Goal: Contribute content: Add original content to the website for others to see

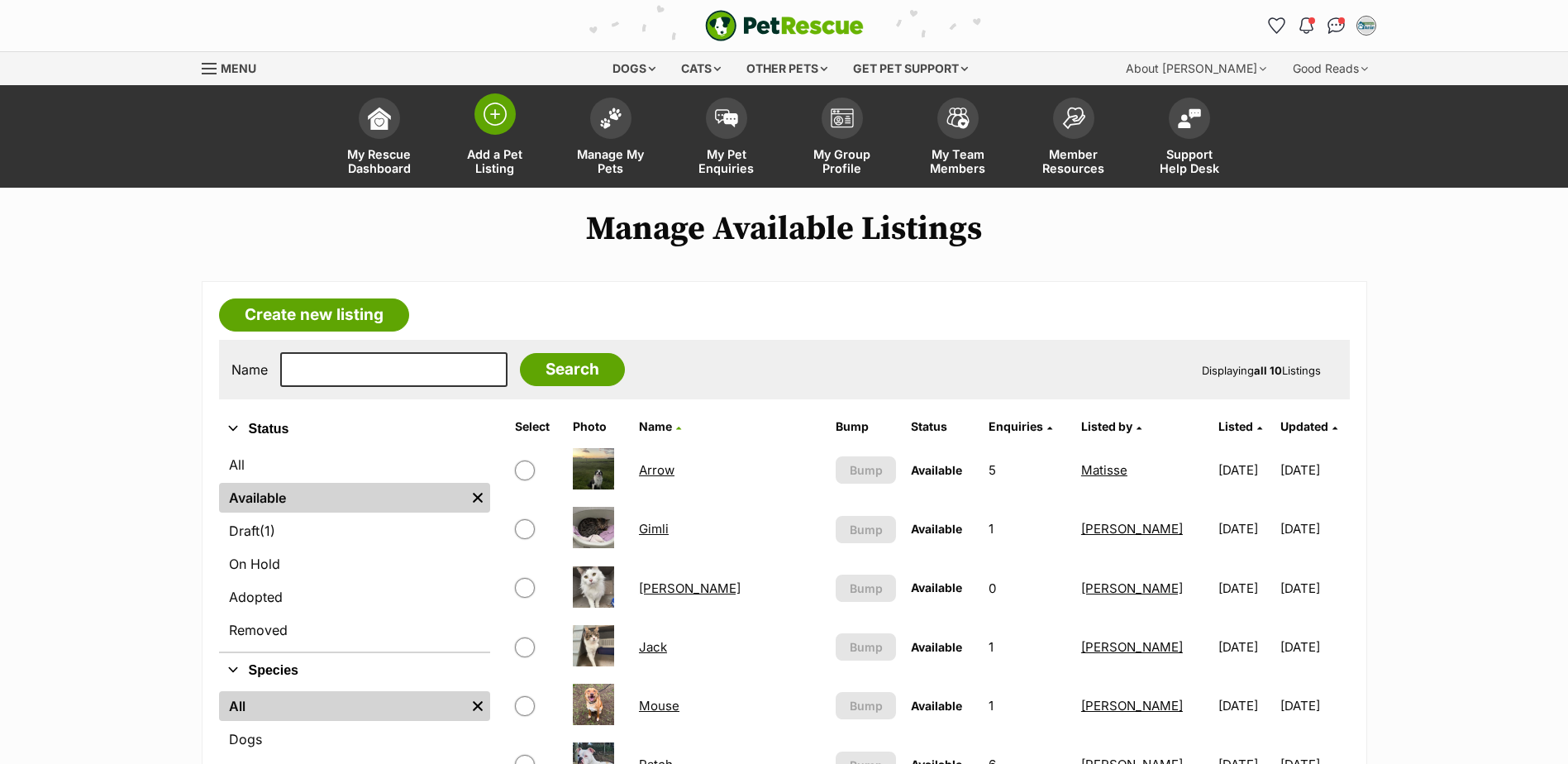
drag, startPoint x: 487, startPoint y: 157, endPoint x: 498, endPoint y: 162, distance: 12.1
click at [487, 157] on span "Add a Pet Listing" at bounding box center [495, 162] width 75 height 28
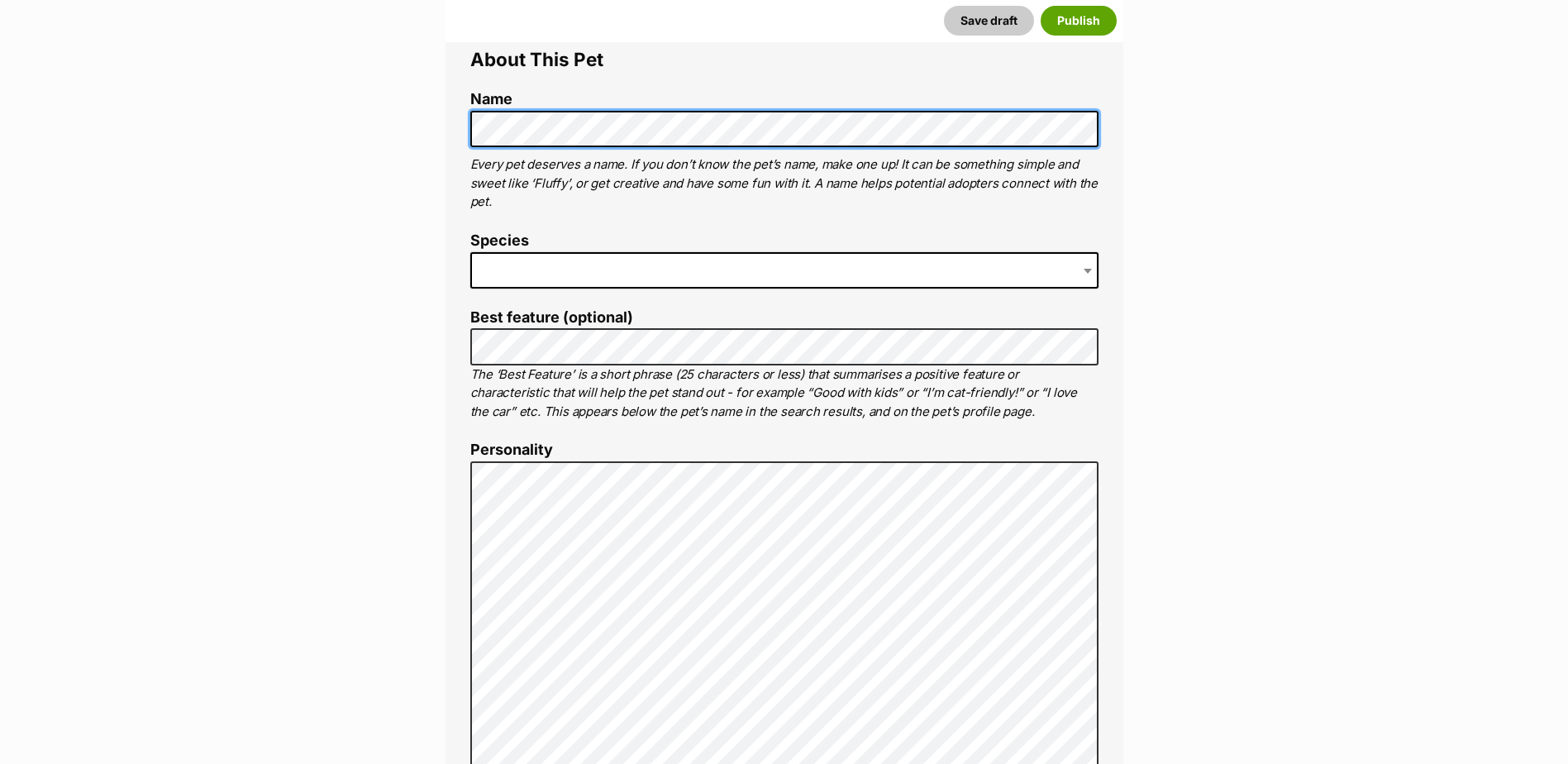
scroll to position [662, 0]
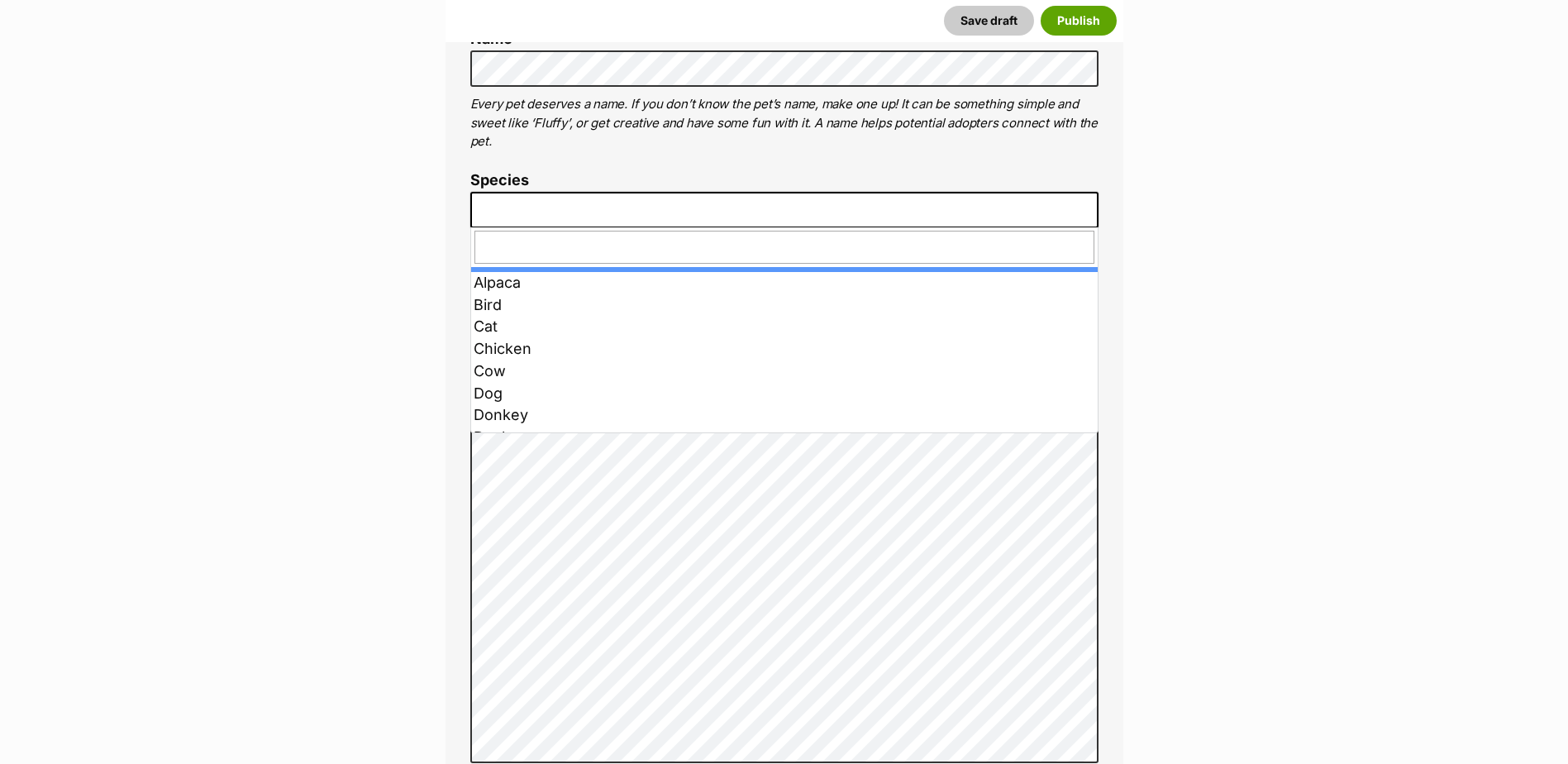
click at [673, 212] on span at bounding box center [784, 210] width 629 height 36
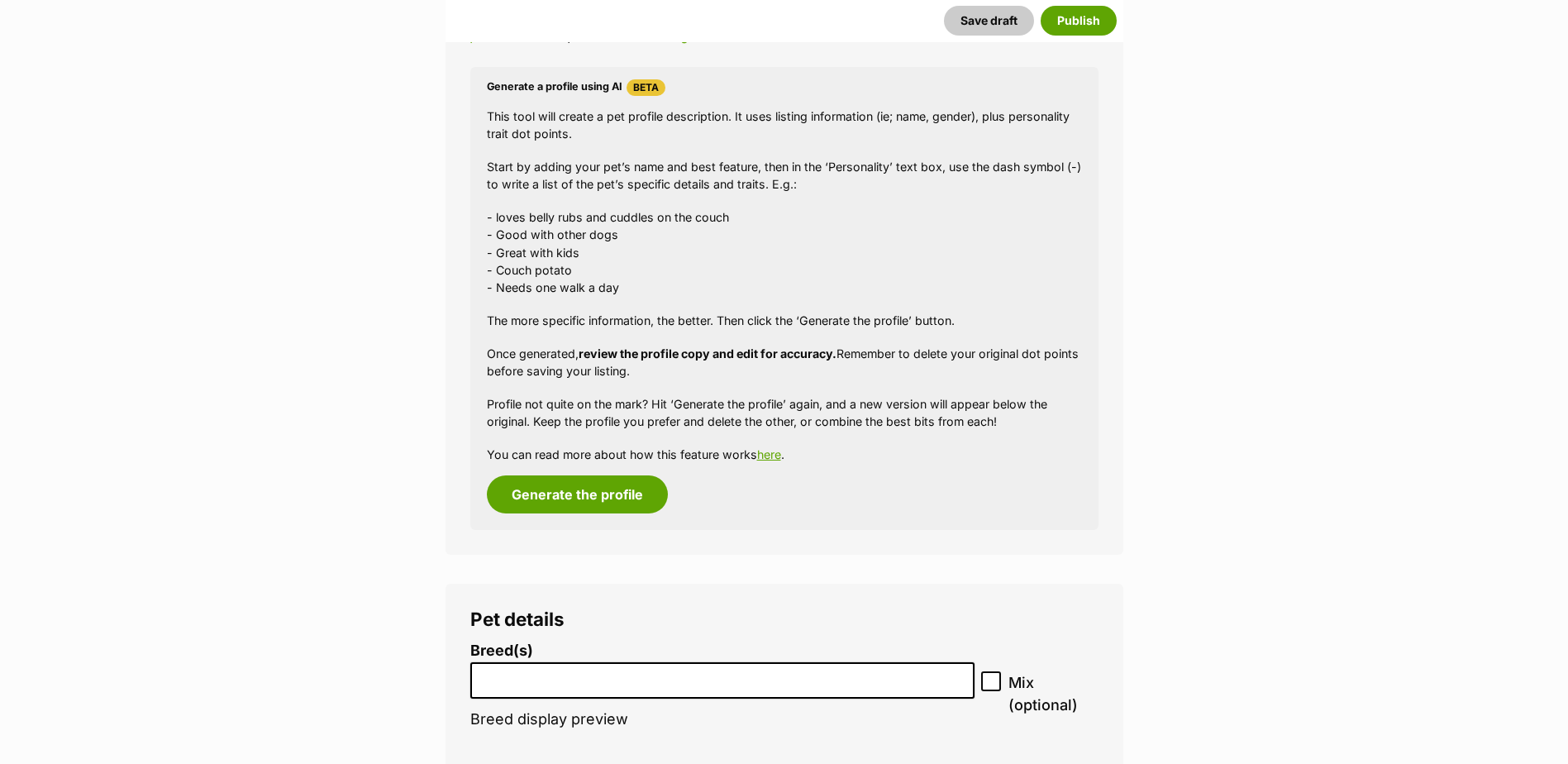
scroll to position [1571, 0]
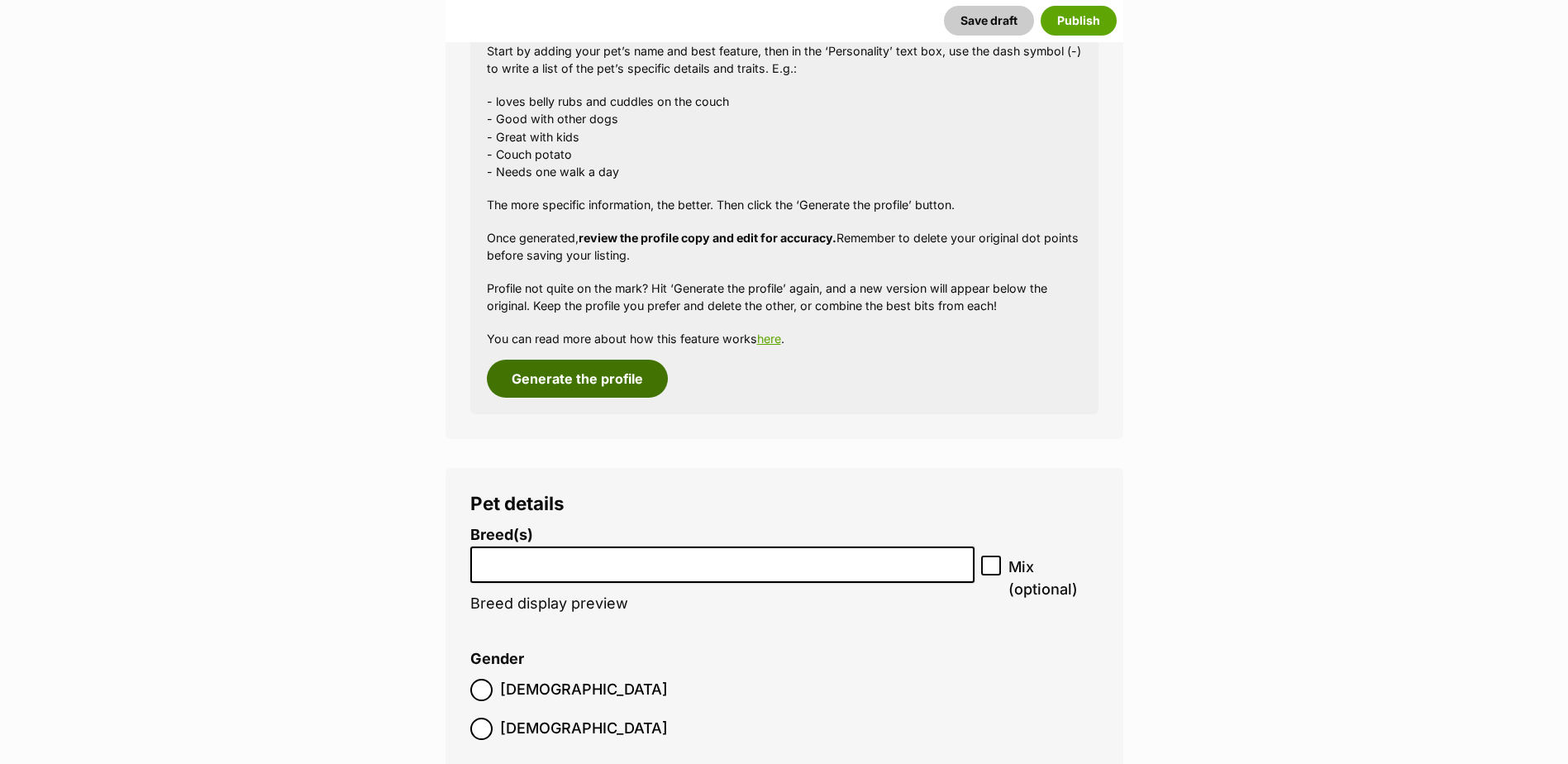
click at [589, 386] on button "Generate the profile" at bounding box center [577, 378] width 181 height 38
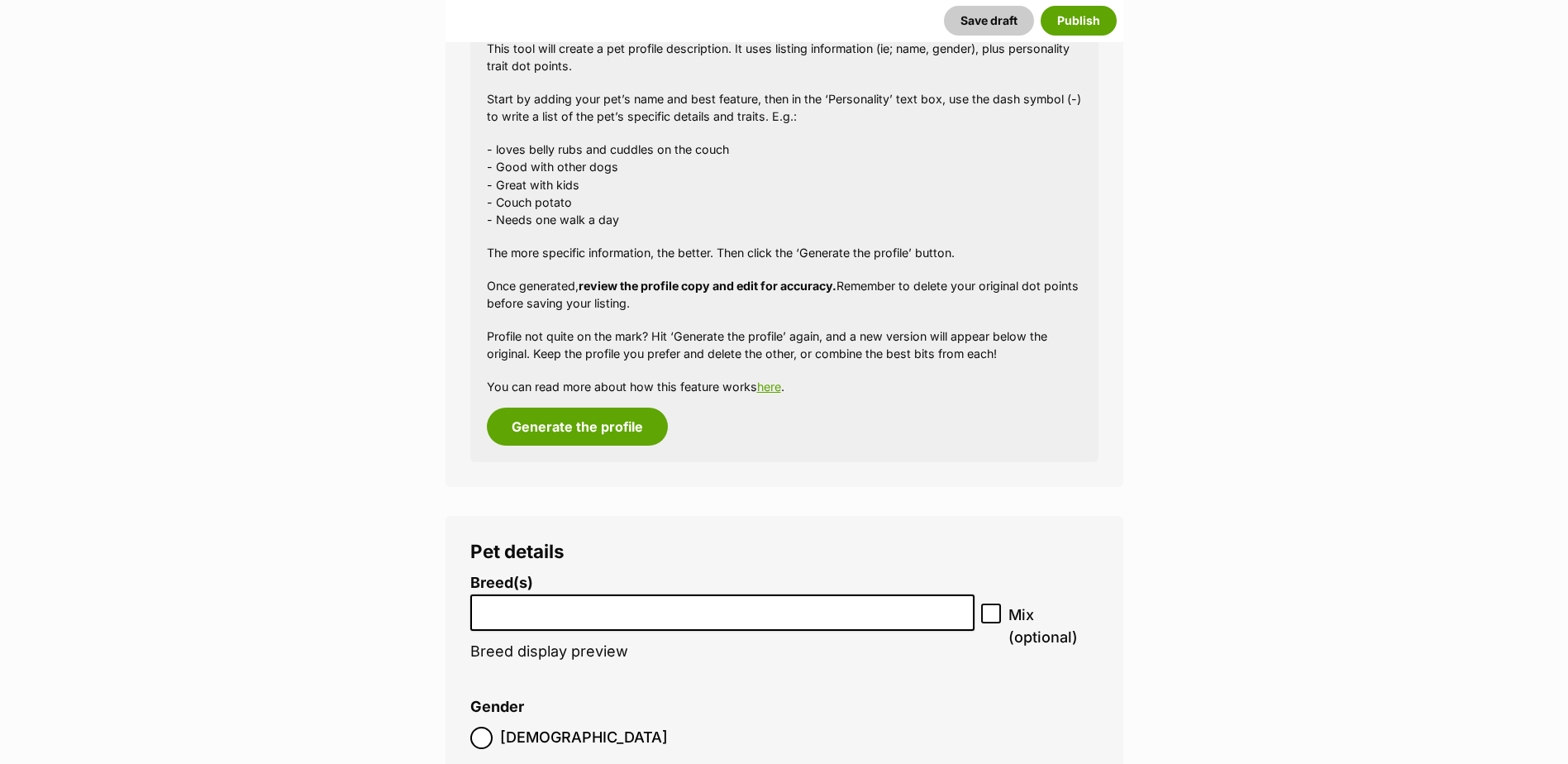
scroll to position [1772, 0]
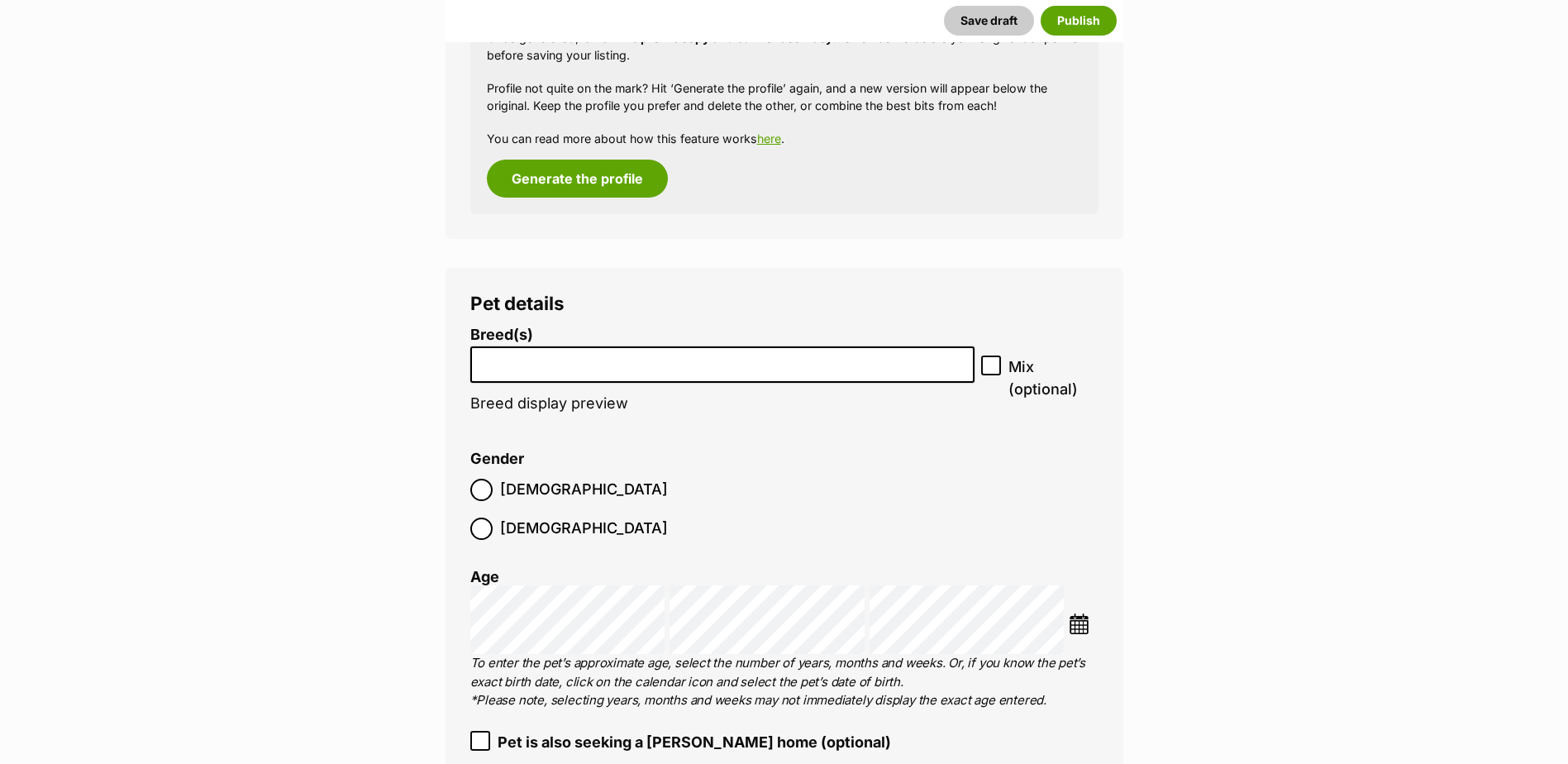
click at [569, 356] on input "search" at bounding box center [723, 361] width 493 height 17
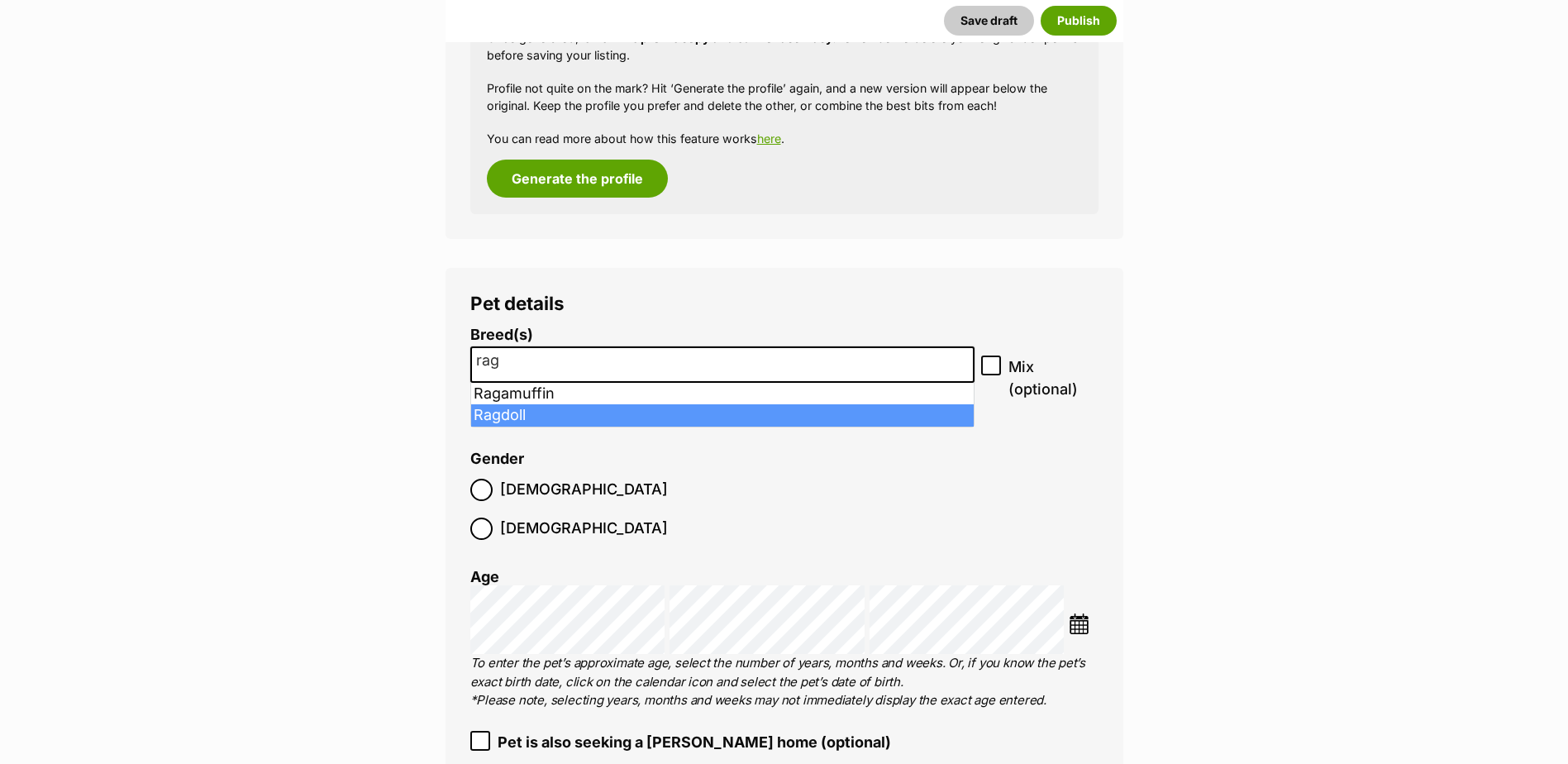
type input "rag"
select select "263"
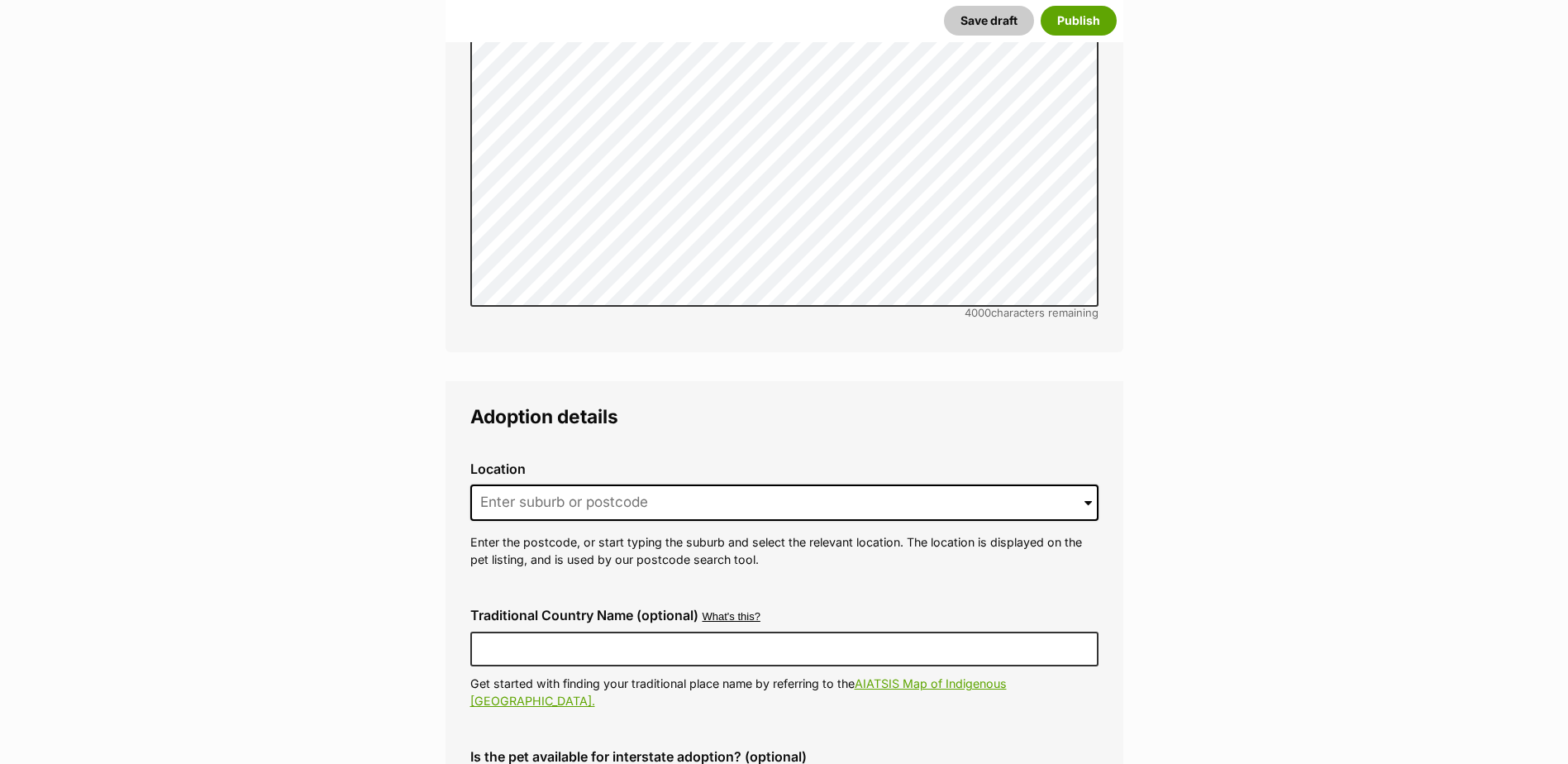
scroll to position [3757, 0]
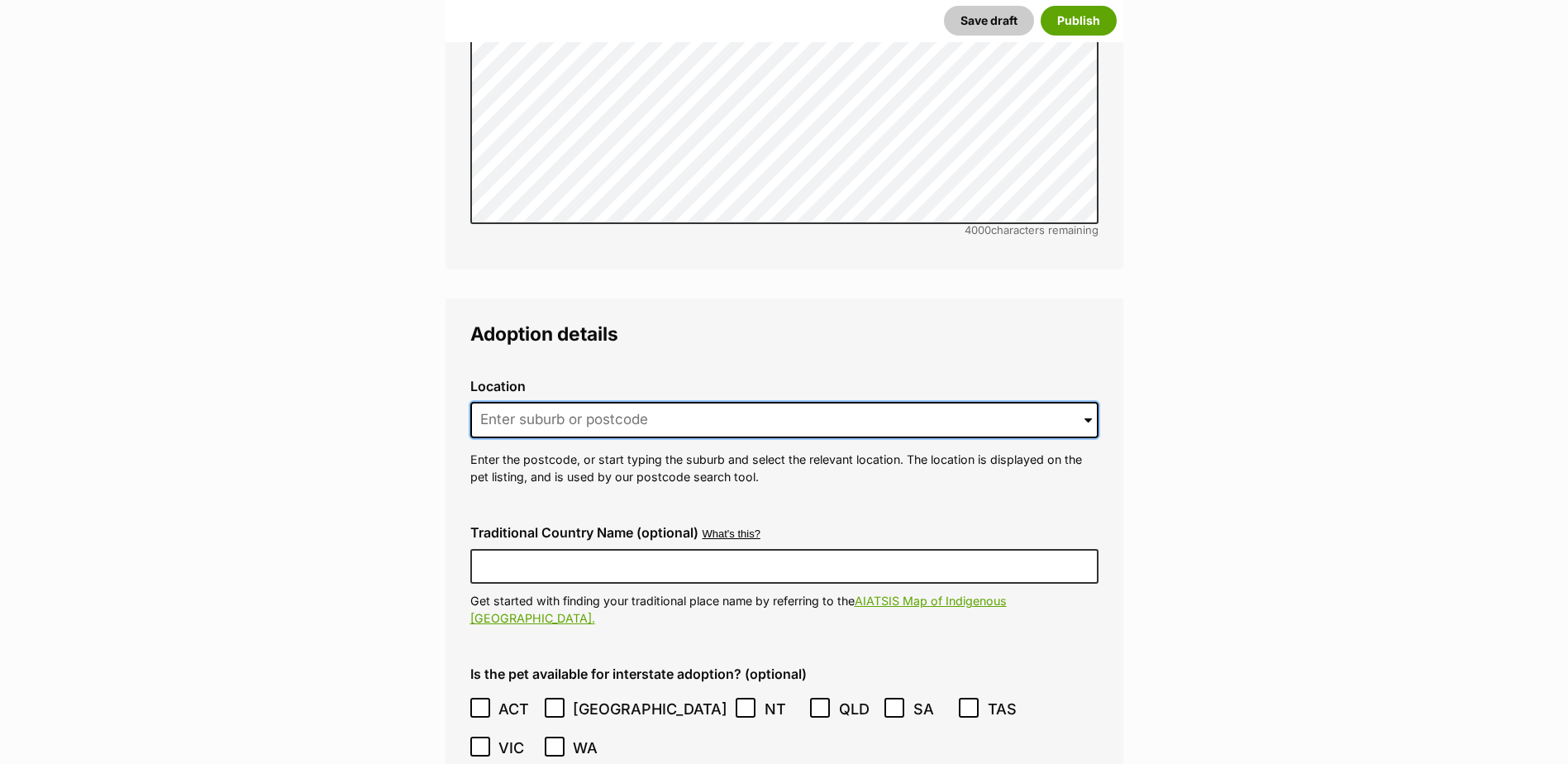
click at [529, 402] on input at bounding box center [784, 420] width 629 height 36
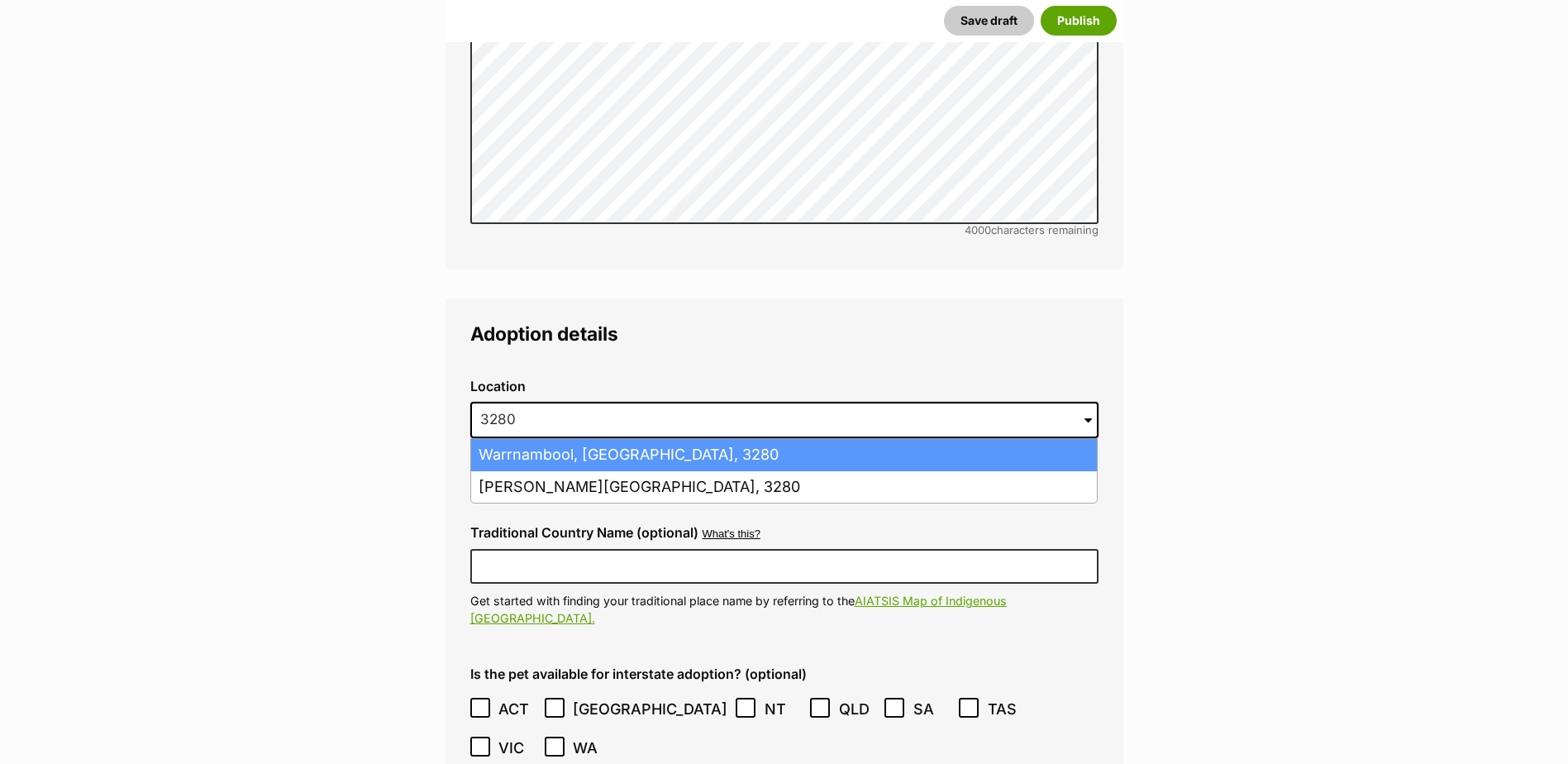
click at [551, 439] on li "Warrnambool, Victoria, 3280" at bounding box center [784, 455] width 626 height 32
type input "Warrnambool, Victoria, 3280"
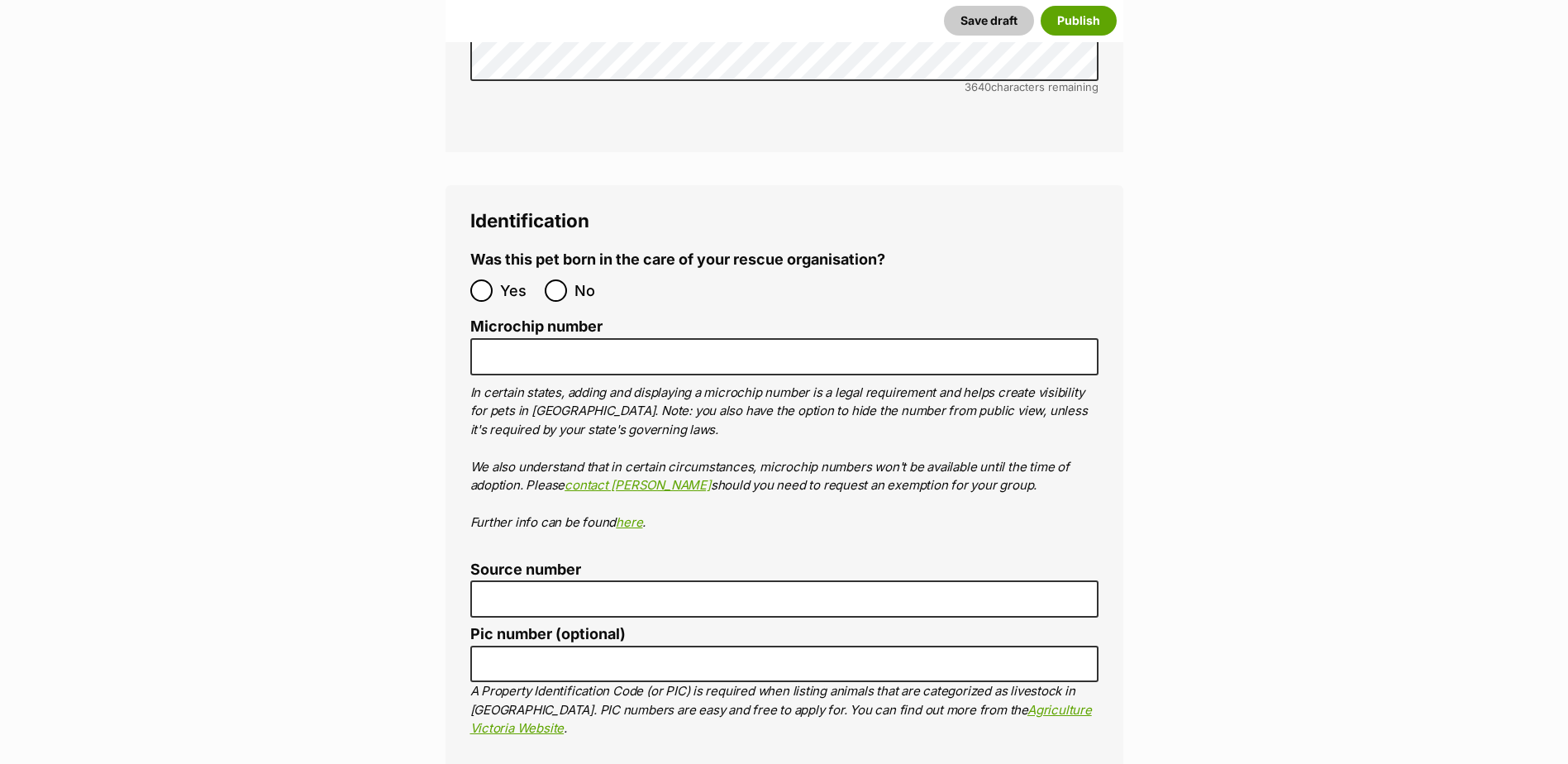
scroll to position [5494, 0]
click at [550, 279] on input "No" at bounding box center [556, 290] width 23 height 23
radio input "true"
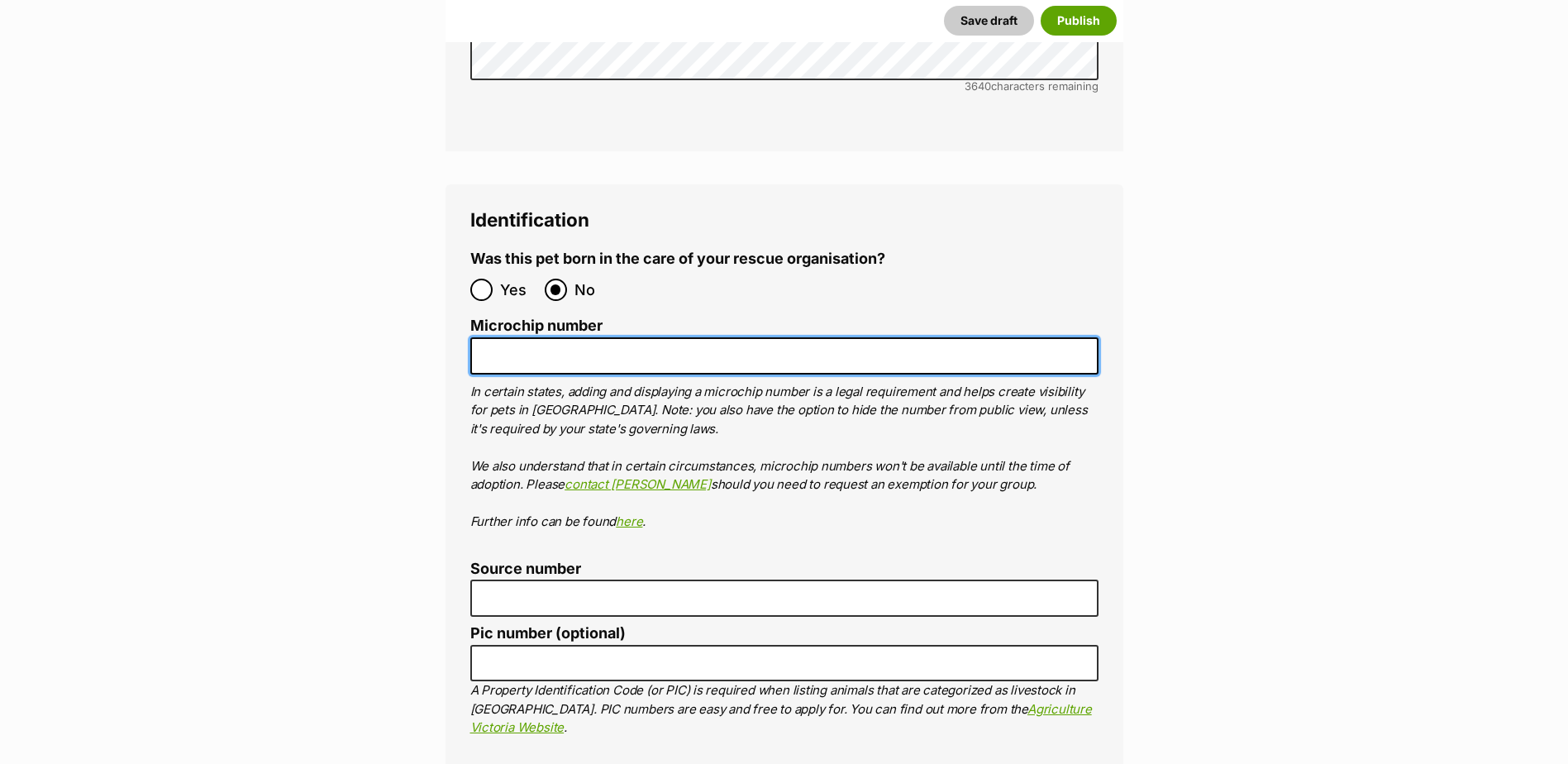
click at [538, 338] on input "Microchip number" at bounding box center [784, 356] width 629 height 37
paste input "956000018874132"
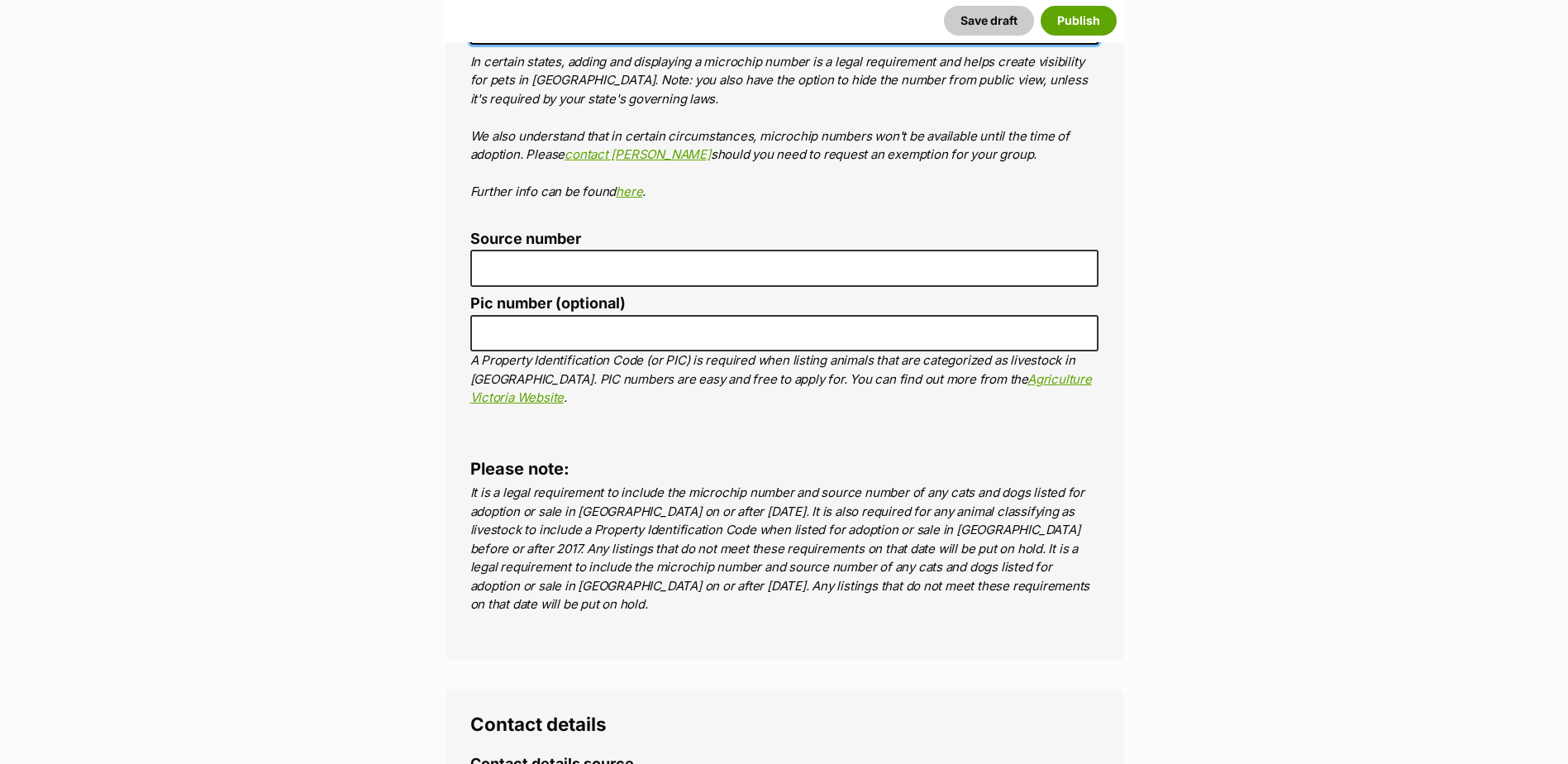
scroll to position [5825, 0]
type input "956000018874132"
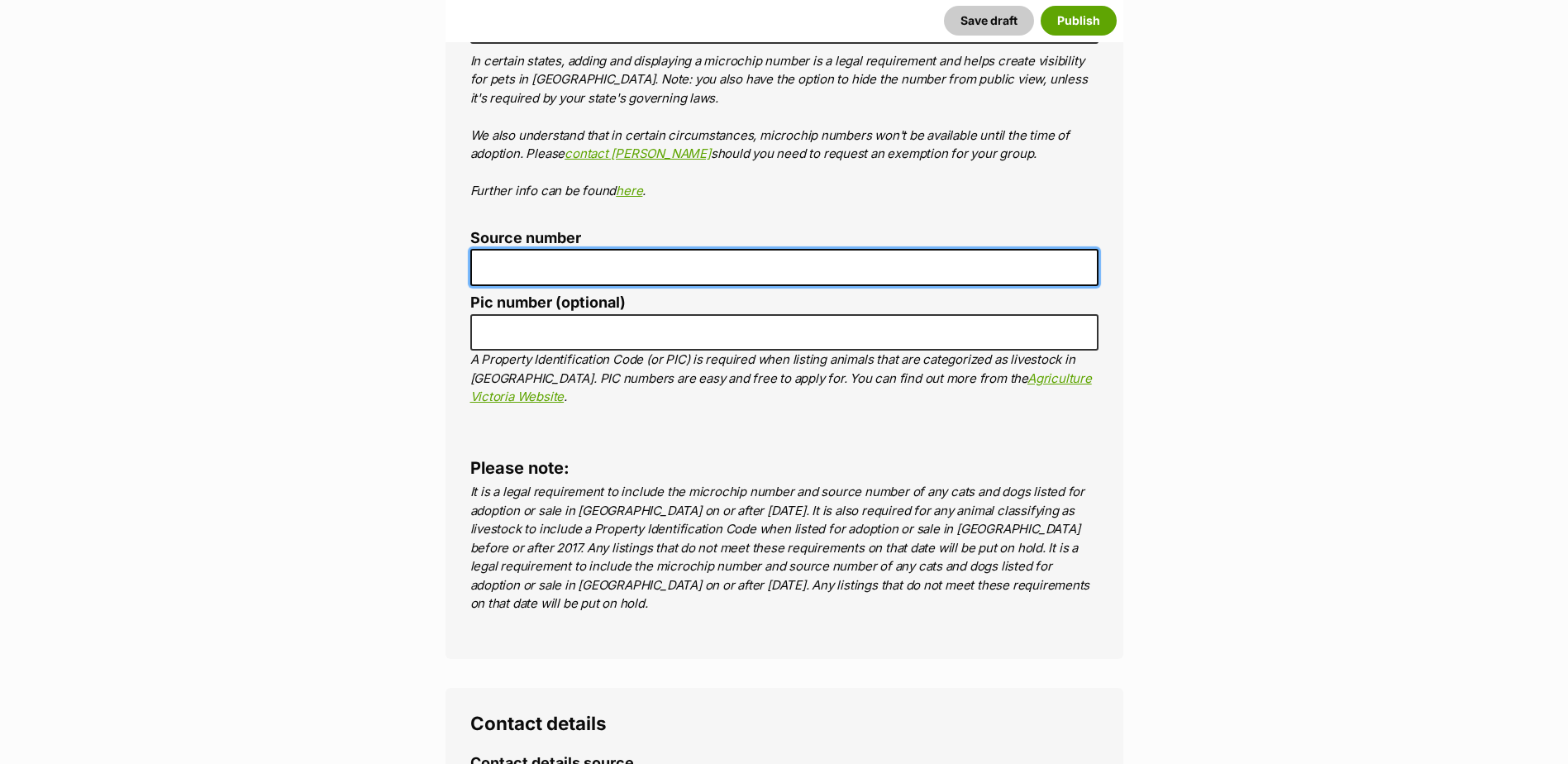
click at [533, 249] on input "Source number" at bounding box center [784, 267] width 629 height 37
type input "BR257412"
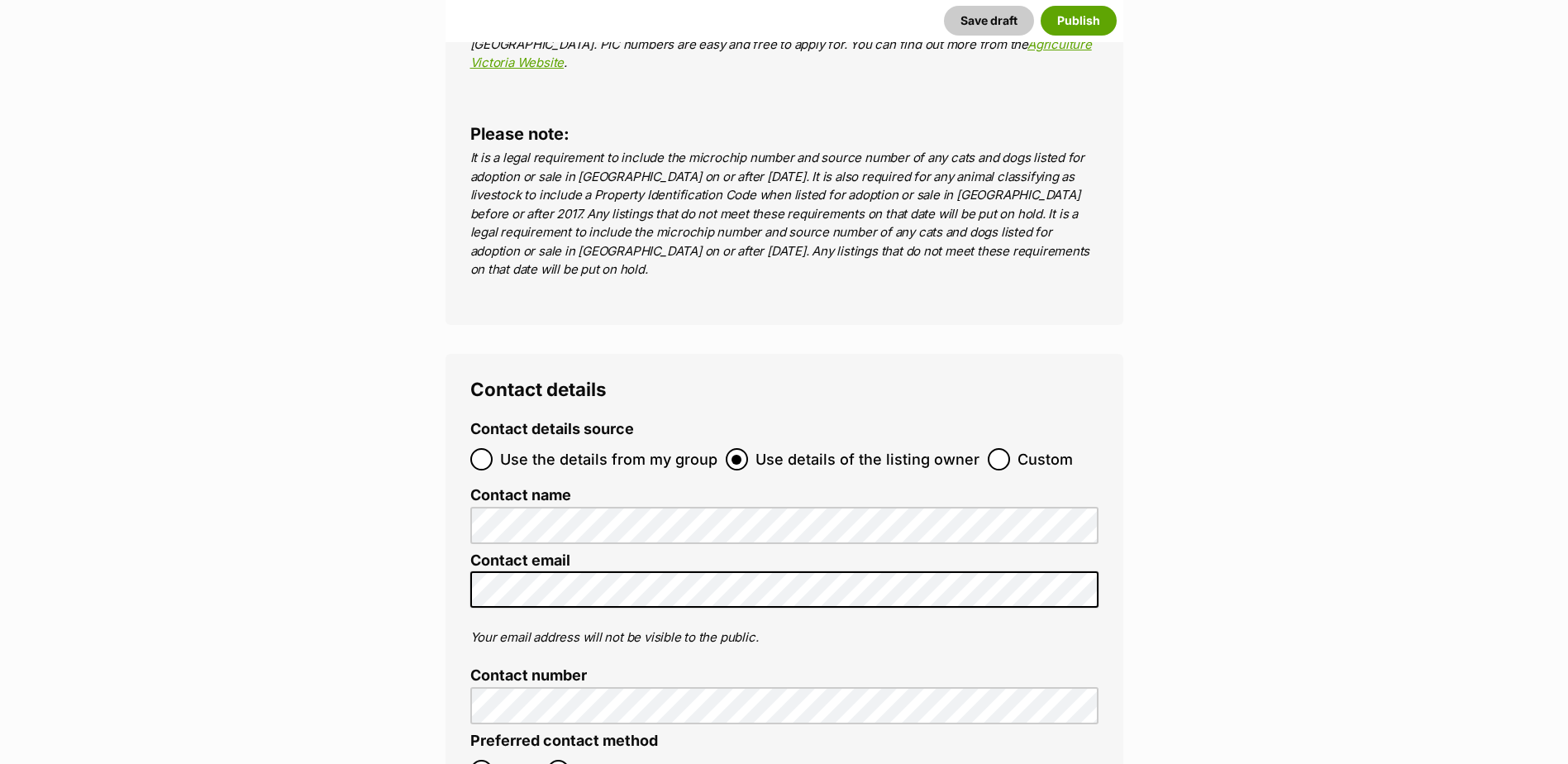
scroll to position [6238, 0]
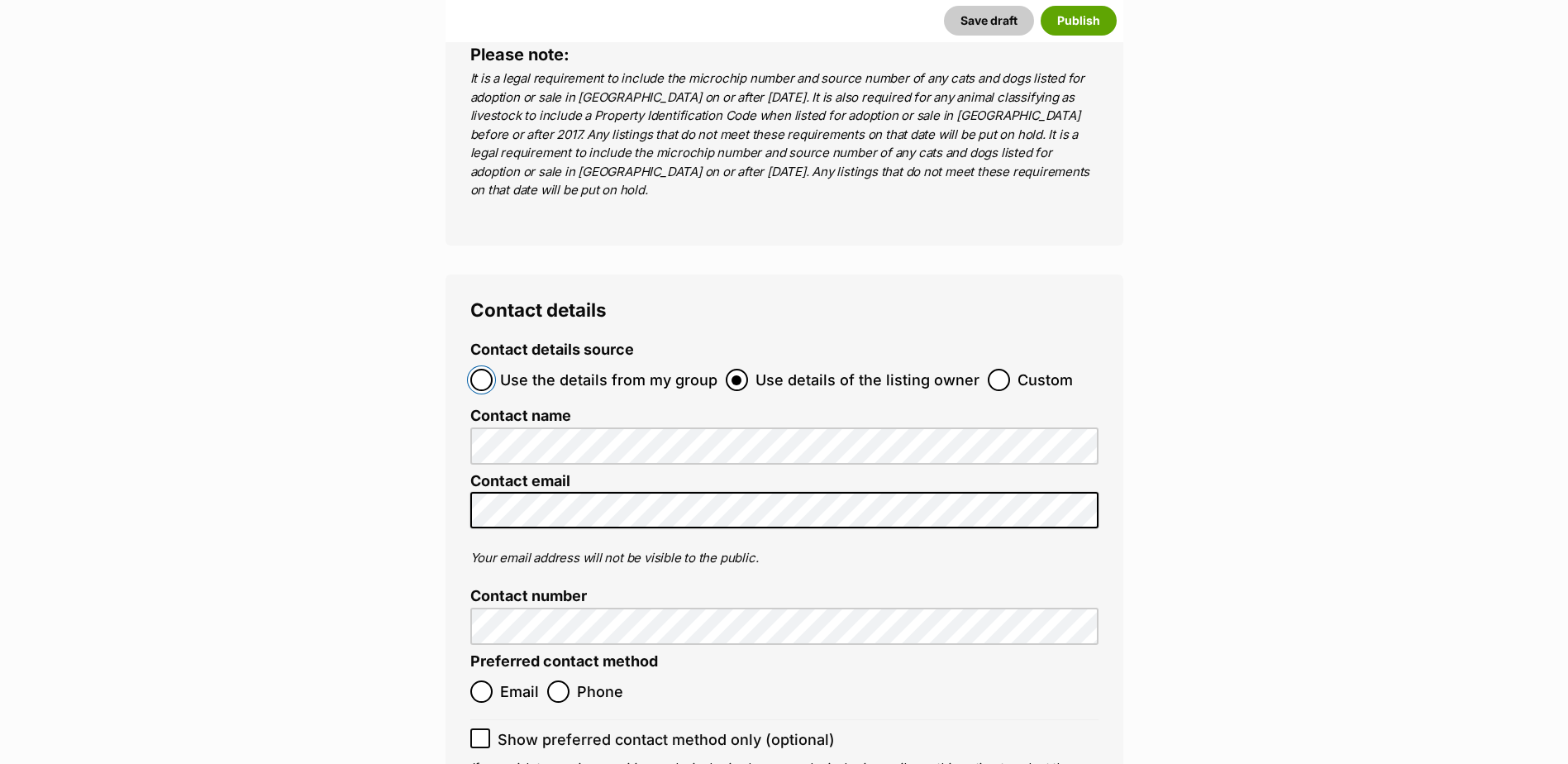
click at [491, 369] on input "Use the details from my group" at bounding box center [482, 380] width 23 height 23
radio input "true"
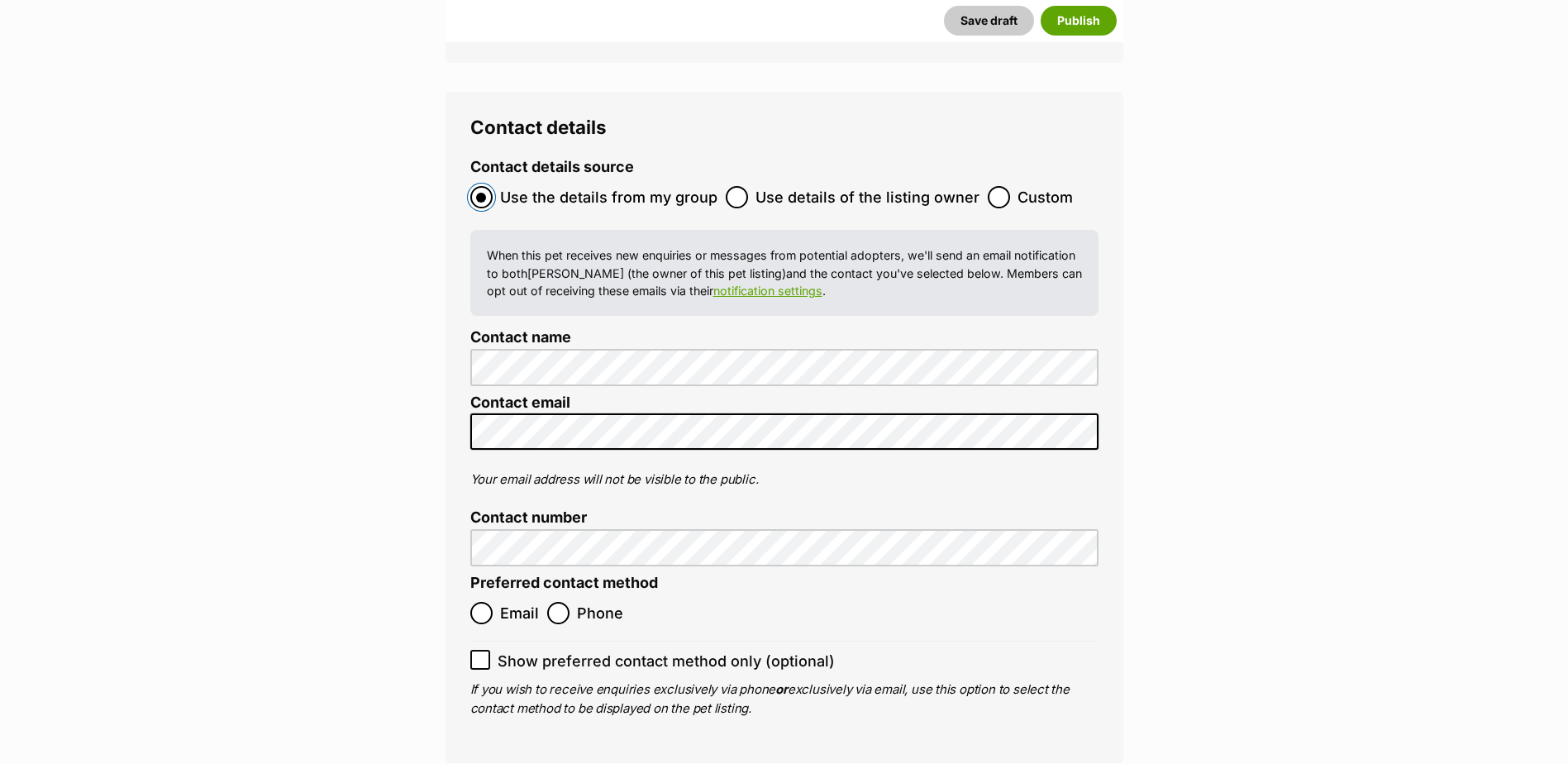
scroll to position [6569, 0]
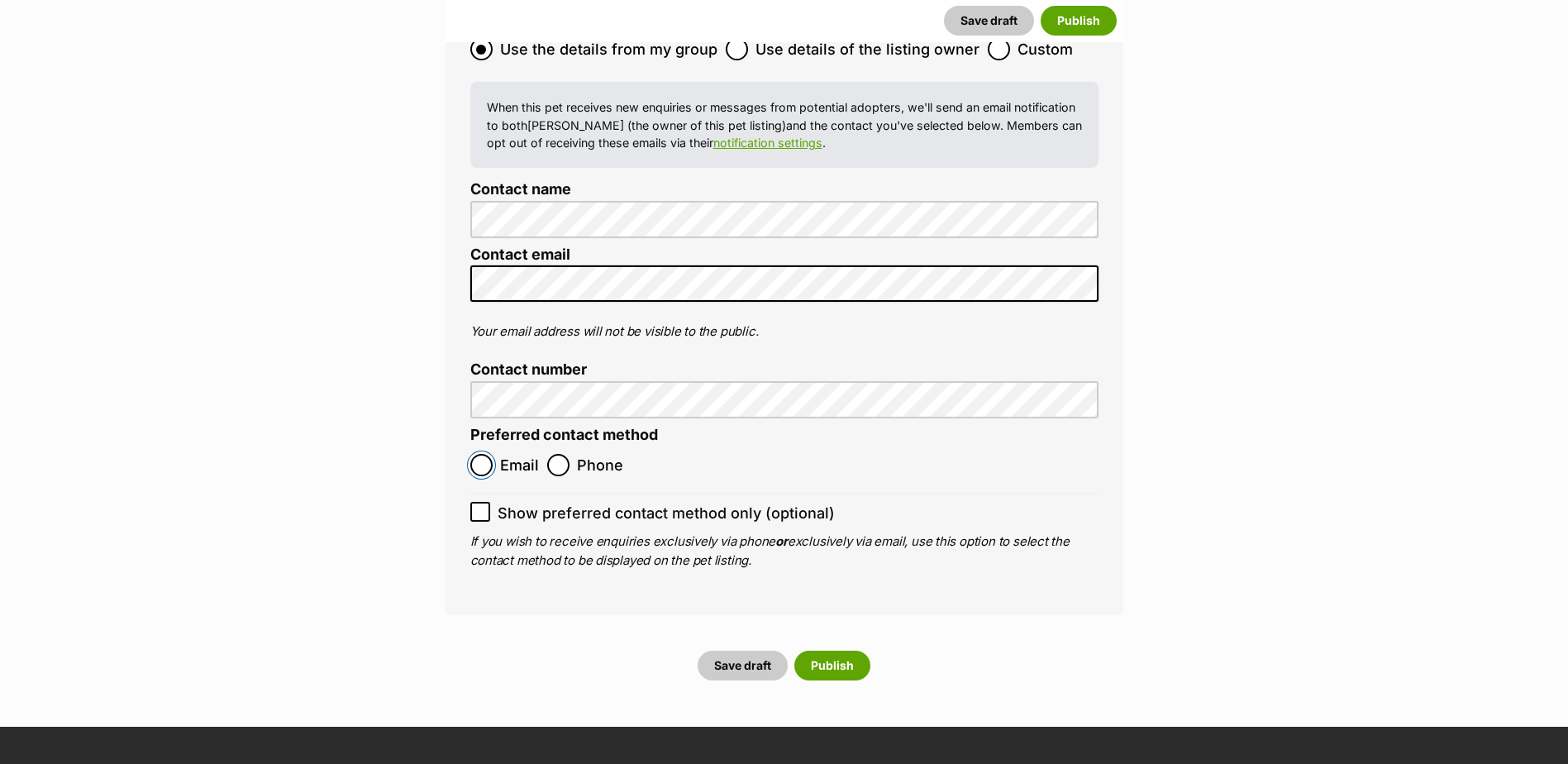
click at [479, 454] on input "Email" at bounding box center [482, 465] width 23 height 23
radio input "true"
click at [752, 651] on button "Save draft" at bounding box center [742, 665] width 90 height 29
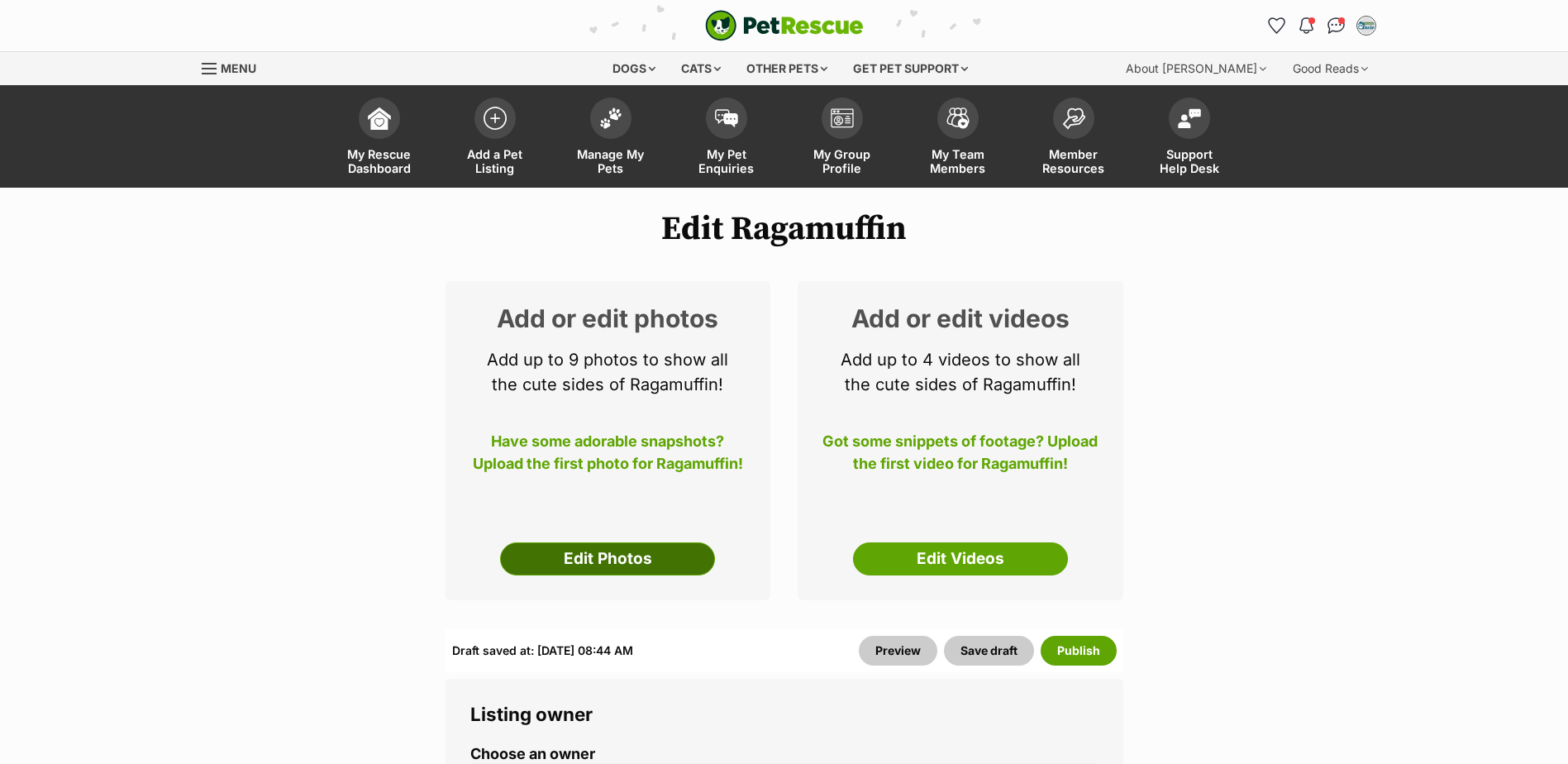
click at [646, 552] on link "Edit Photos" at bounding box center [607, 559] width 215 height 33
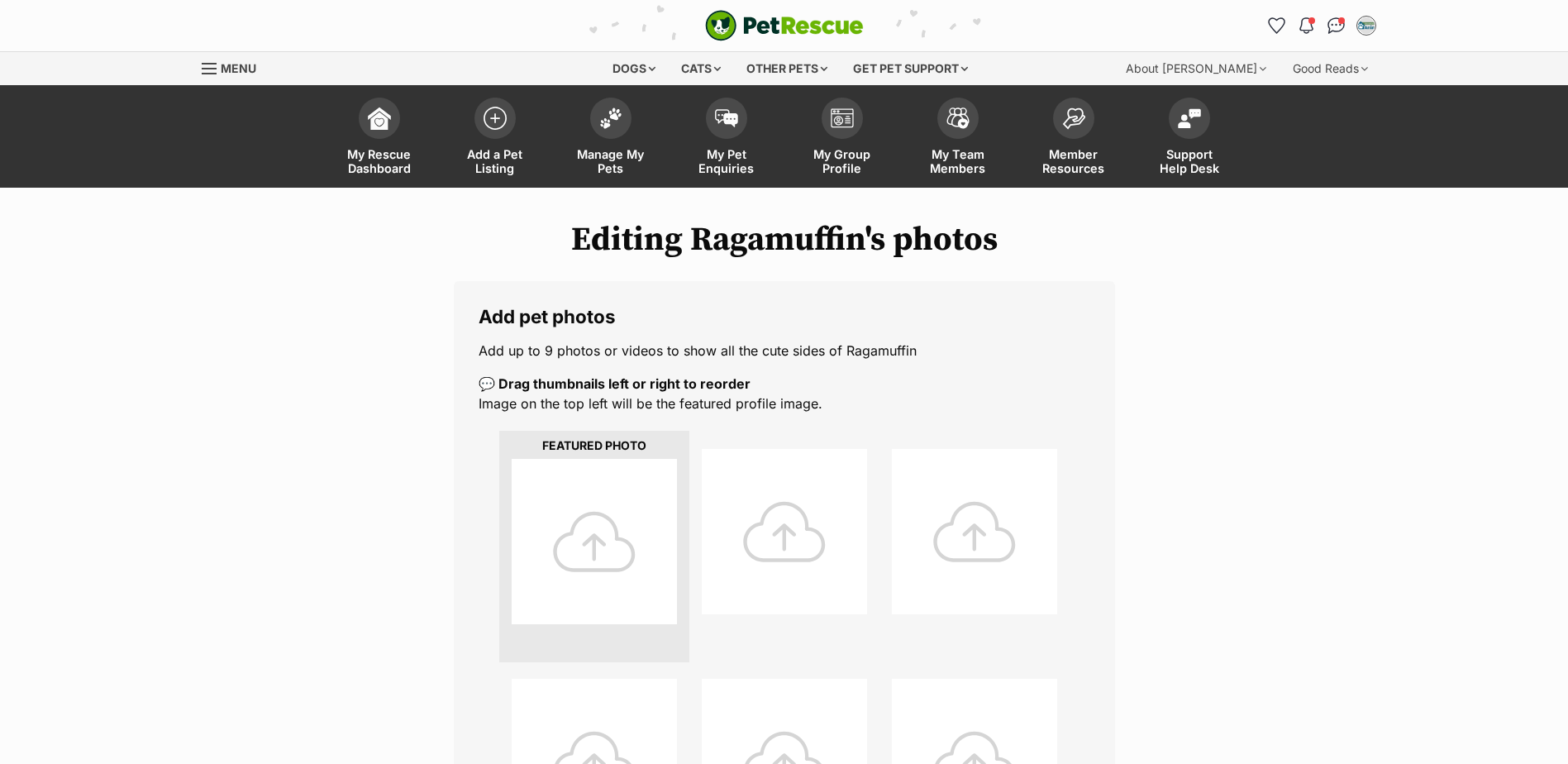
click at [591, 548] on div at bounding box center [594, 541] width 165 height 165
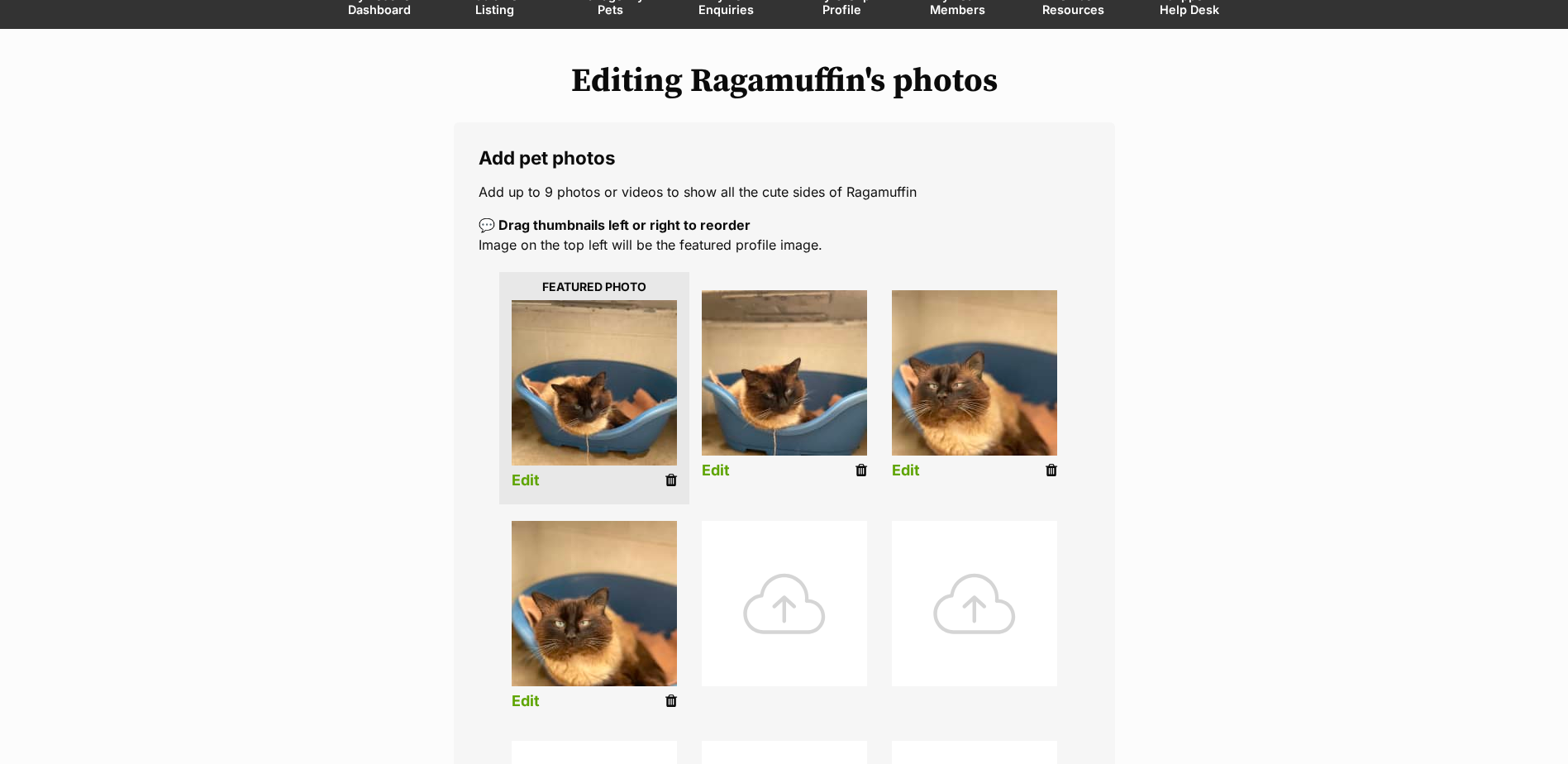
scroll to position [165, 0]
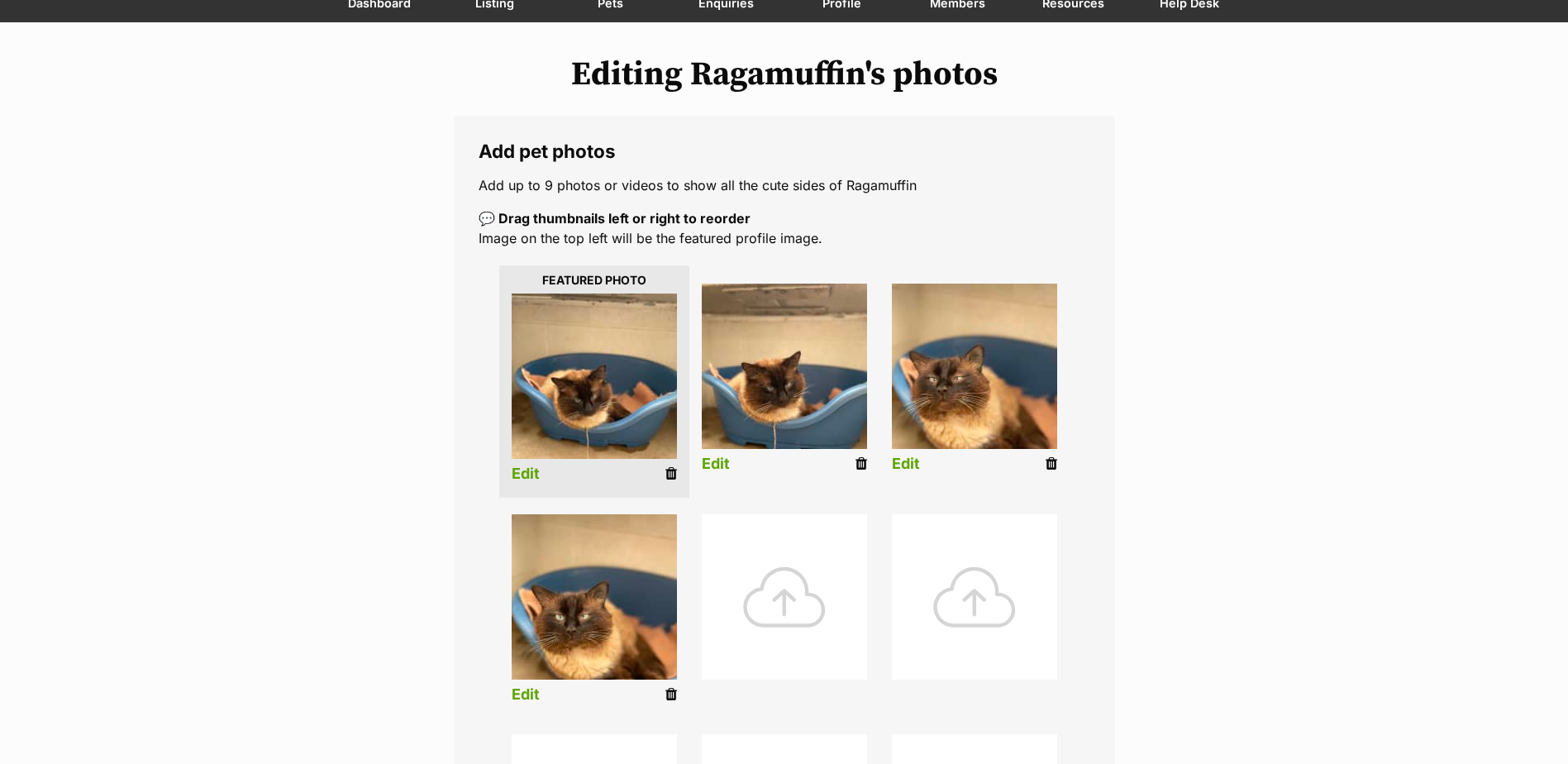
click at [525, 473] on link "Edit" at bounding box center [526, 474] width 28 height 17
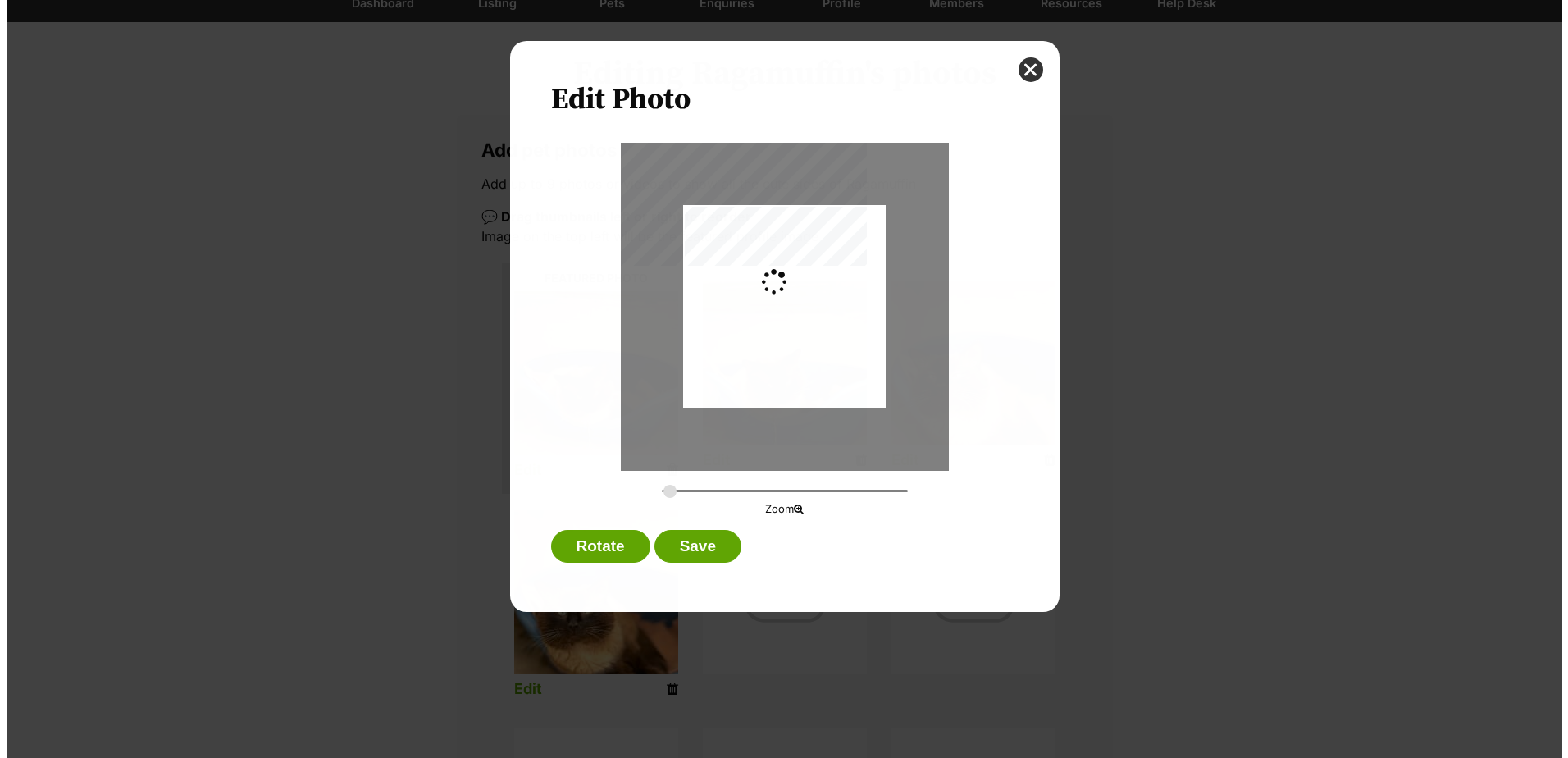
scroll to position [0, 0]
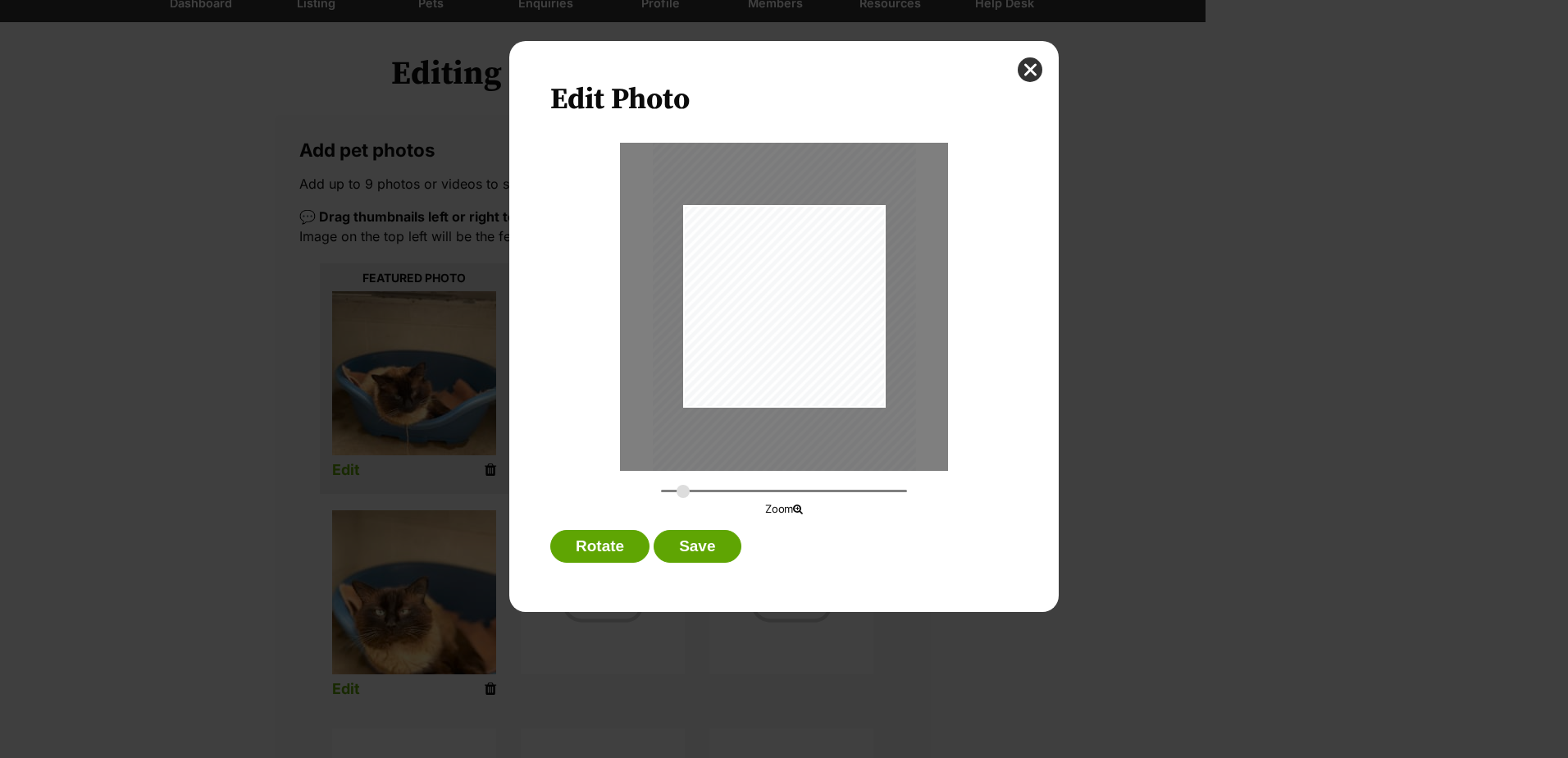
type input "0.3564"
click at [684, 488] on input "Dialog Window - Close (Press escape to close)" at bounding box center [784, 491] width 246 height 16
click at [708, 546] on button "Save" at bounding box center [697, 546] width 87 height 33
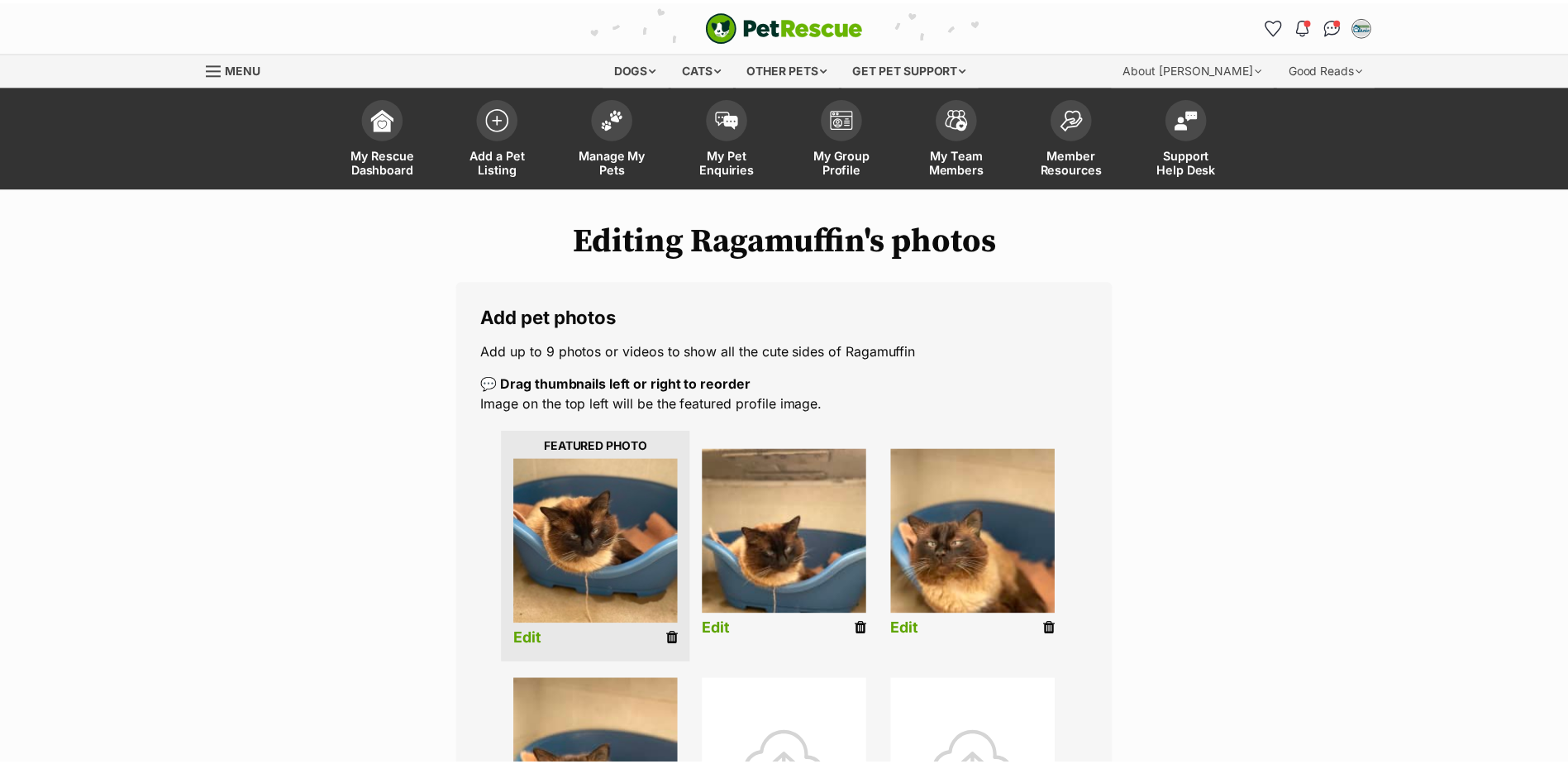
scroll to position [165, 0]
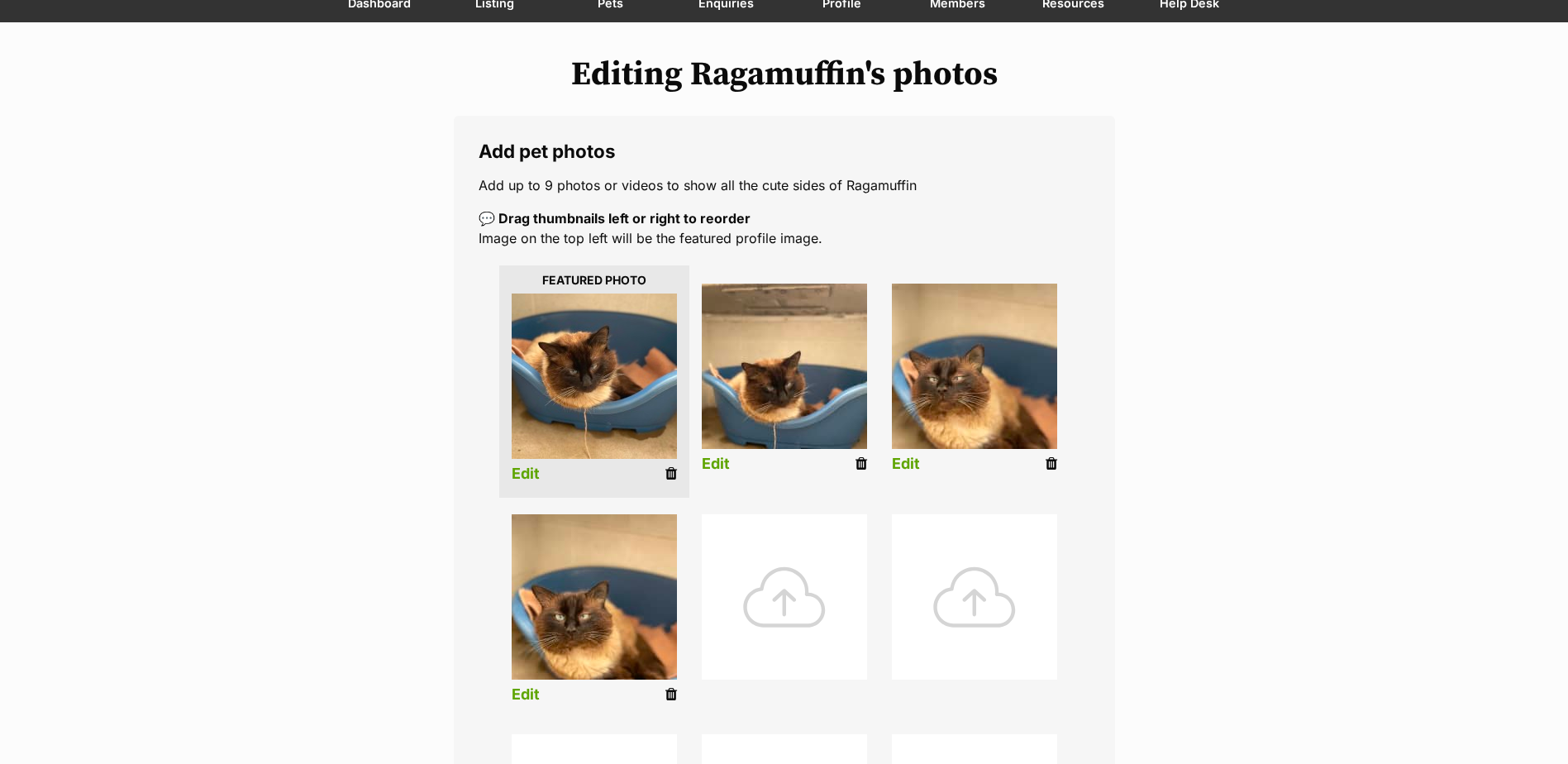
click at [718, 465] on link "Edit" at bounding box center [716, 464] width 28 height 17
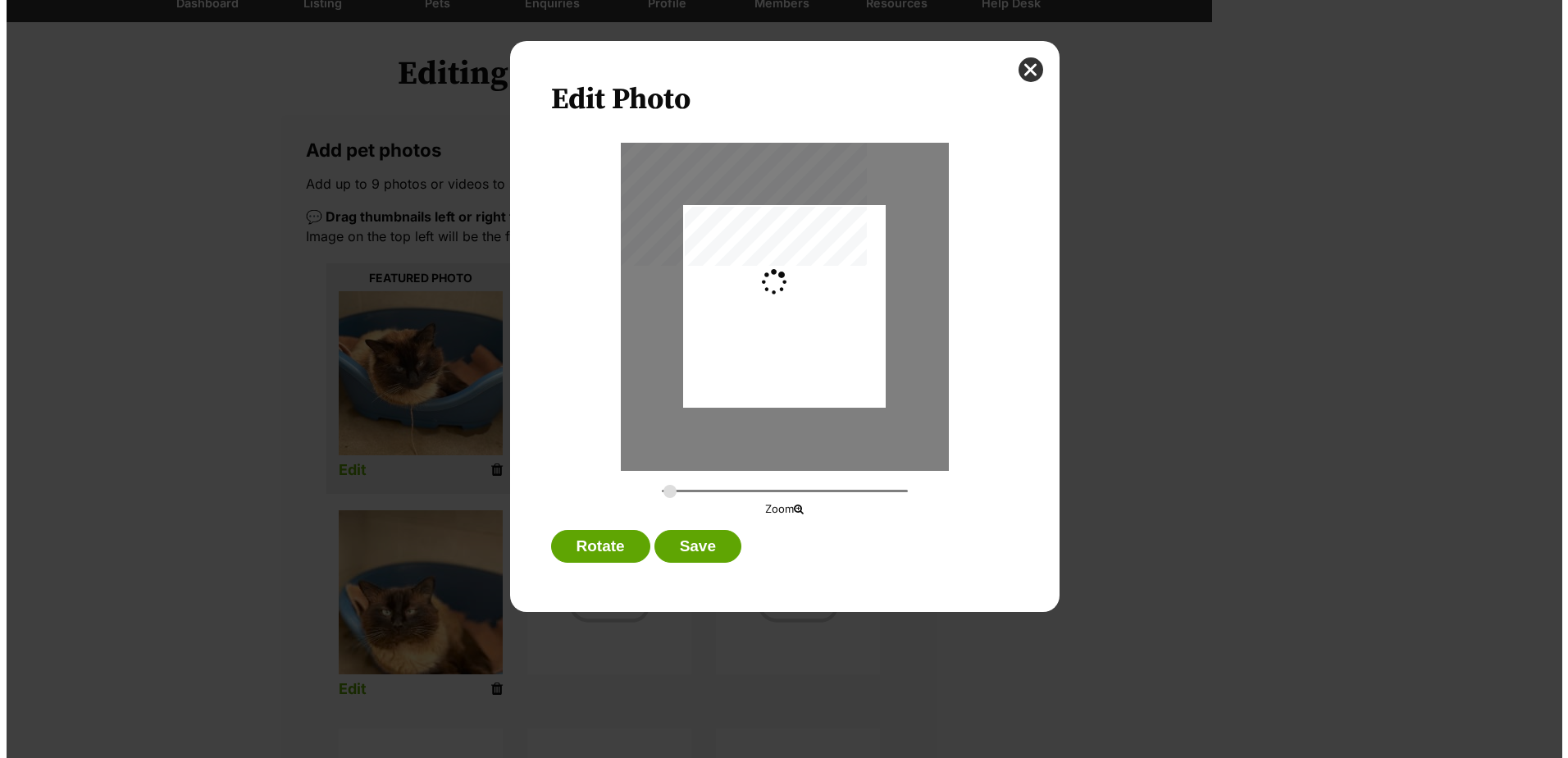
scroll to position [0, 0]
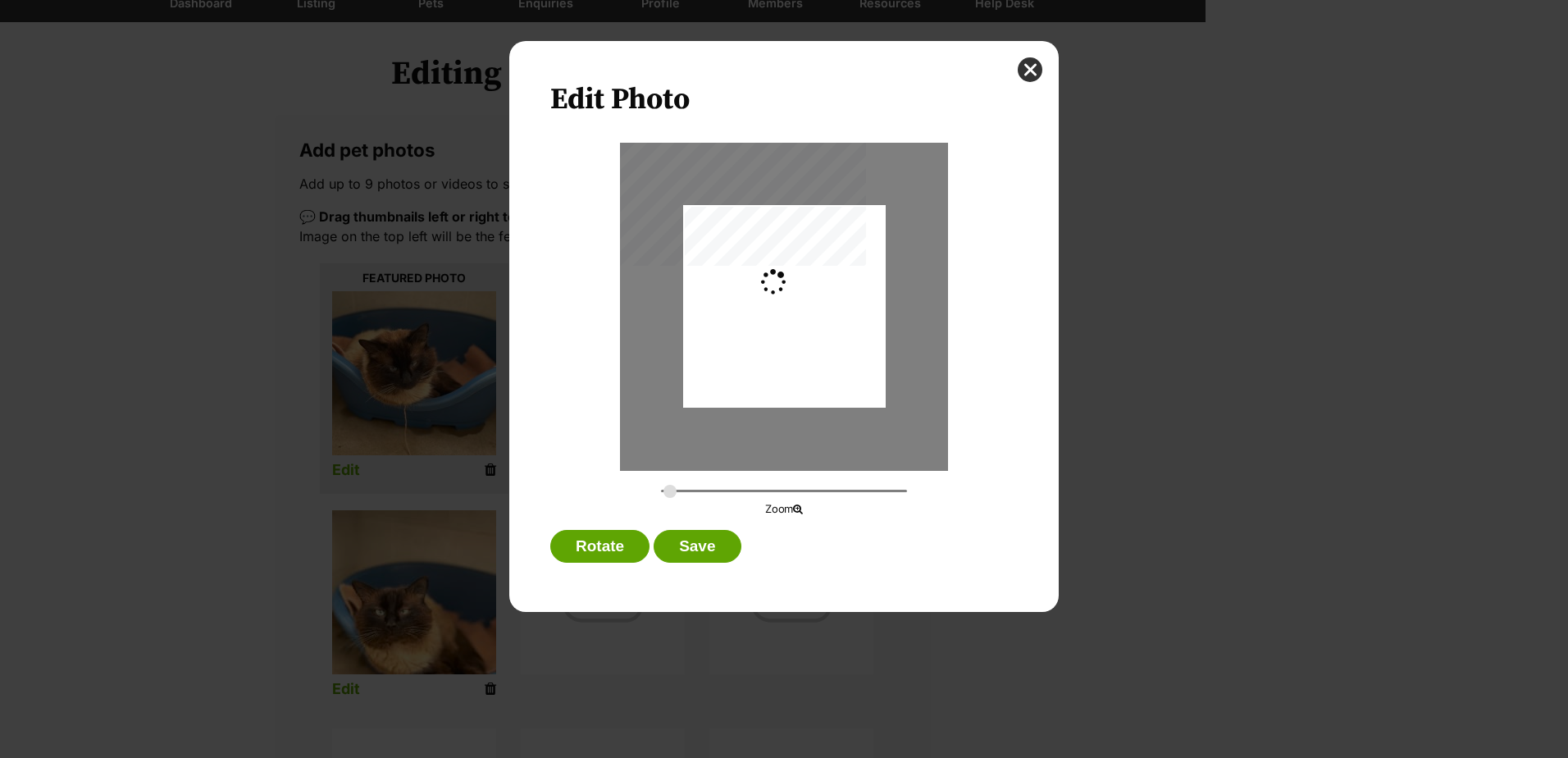
type input "0.2744"
click at [716, 540] on button "Save" at bounding box center [697, 546] width 87 height 33
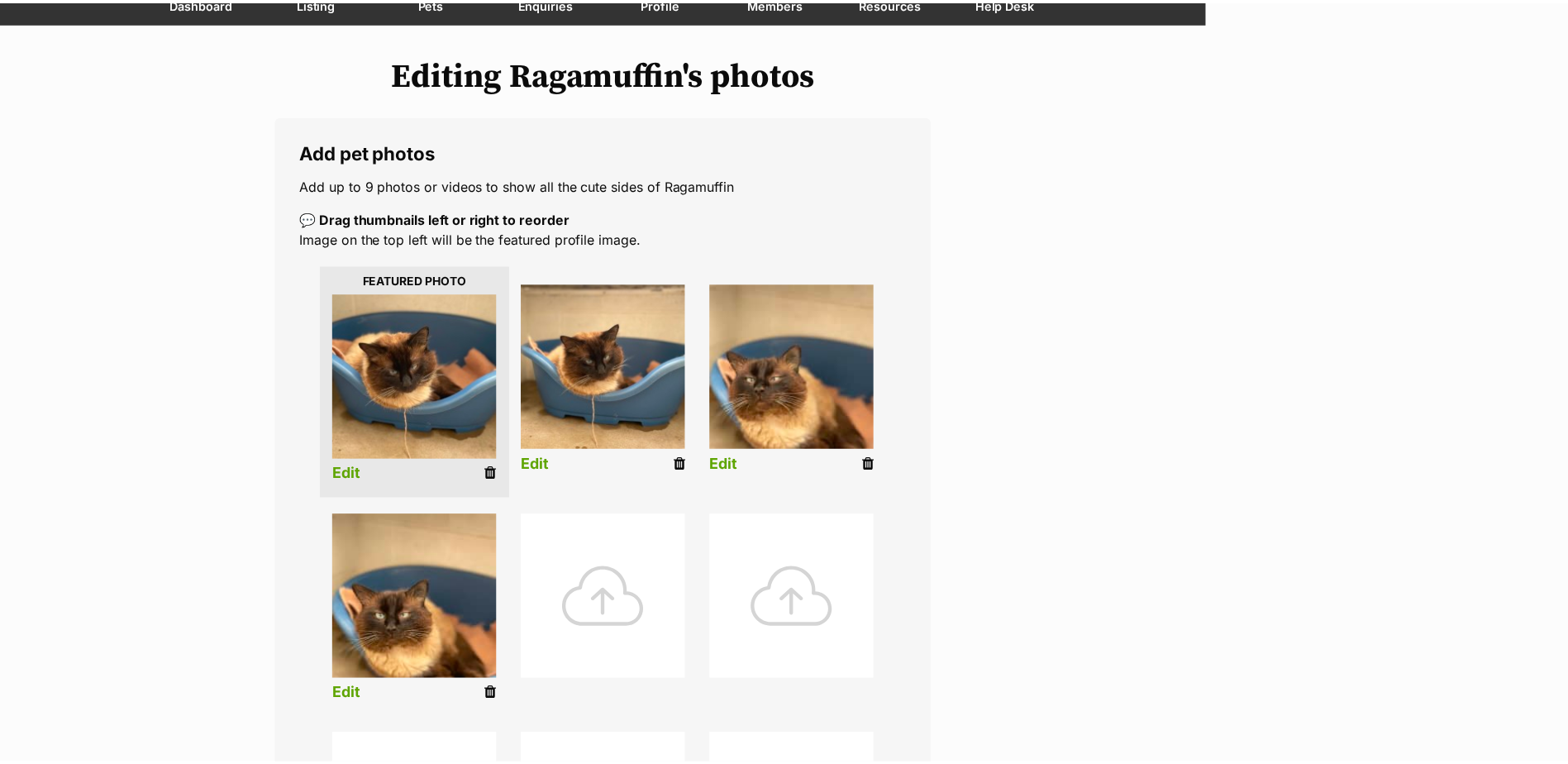
scroll to position [165, 0]
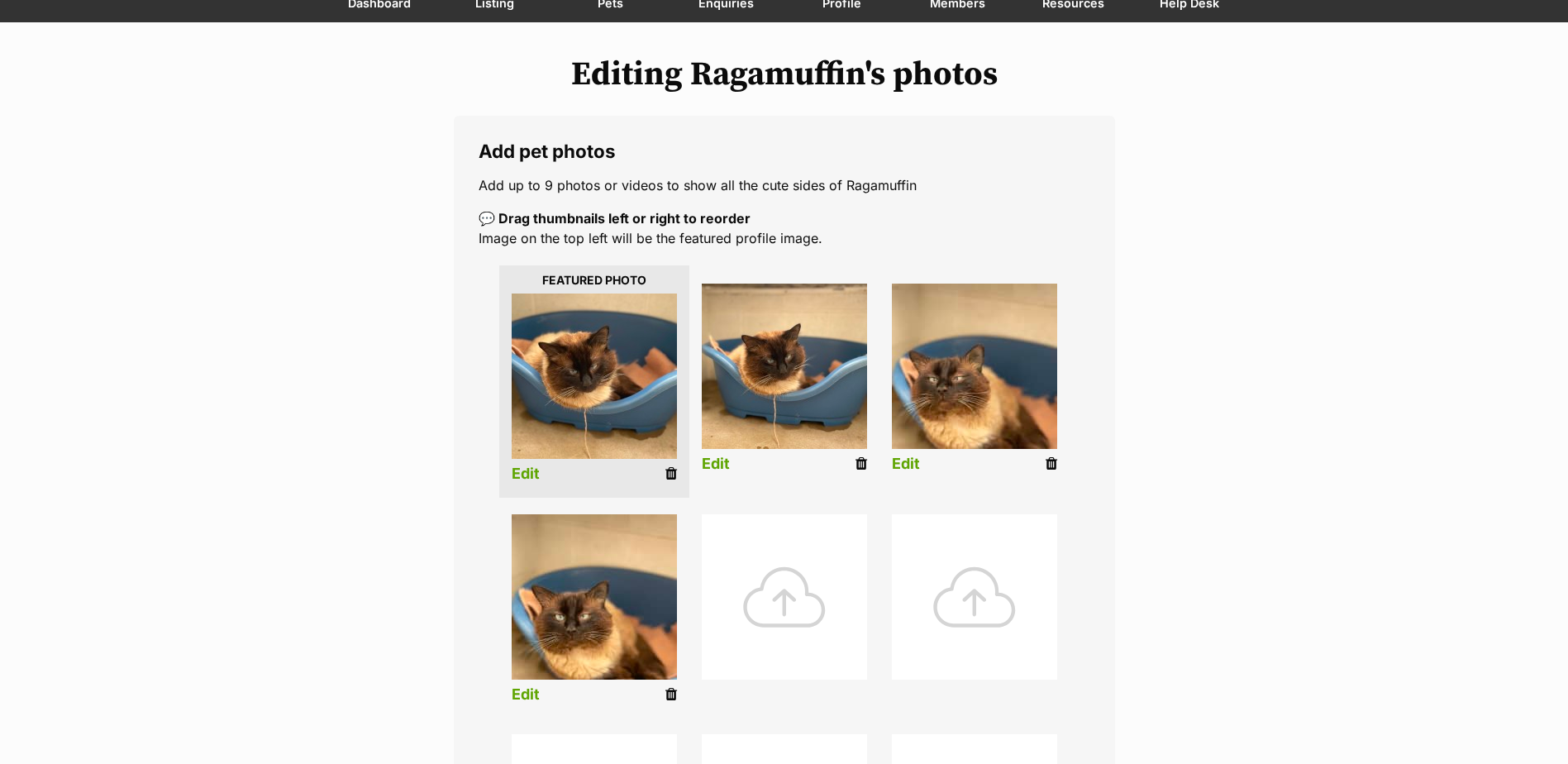
click at [671, 476] on icon at bounding box center [671, 474] width 11 height 15
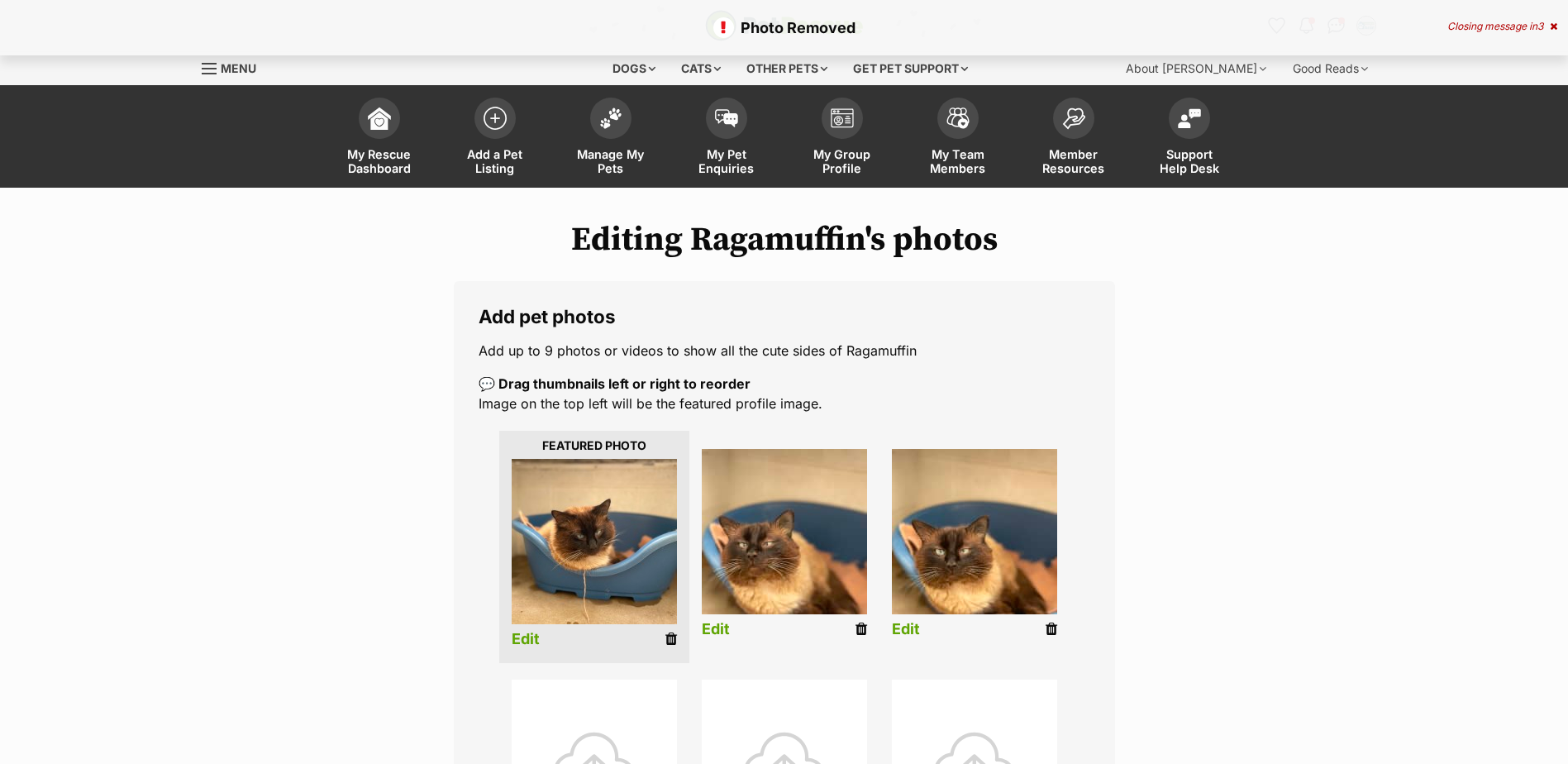
click at [715, 632] on link "Edit" at bounding box center [716, 630] width 28 height 17
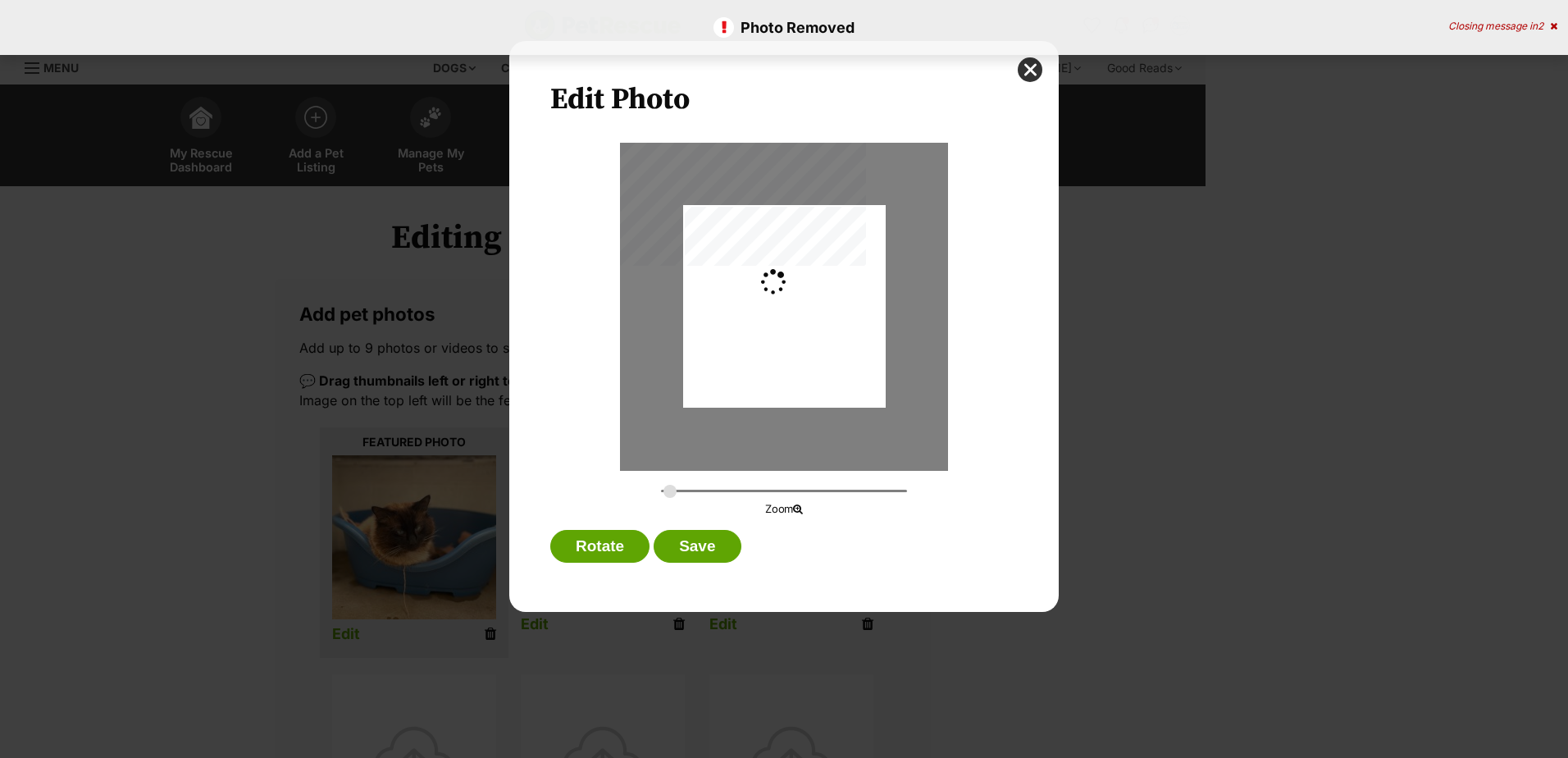
type input "0.2744"
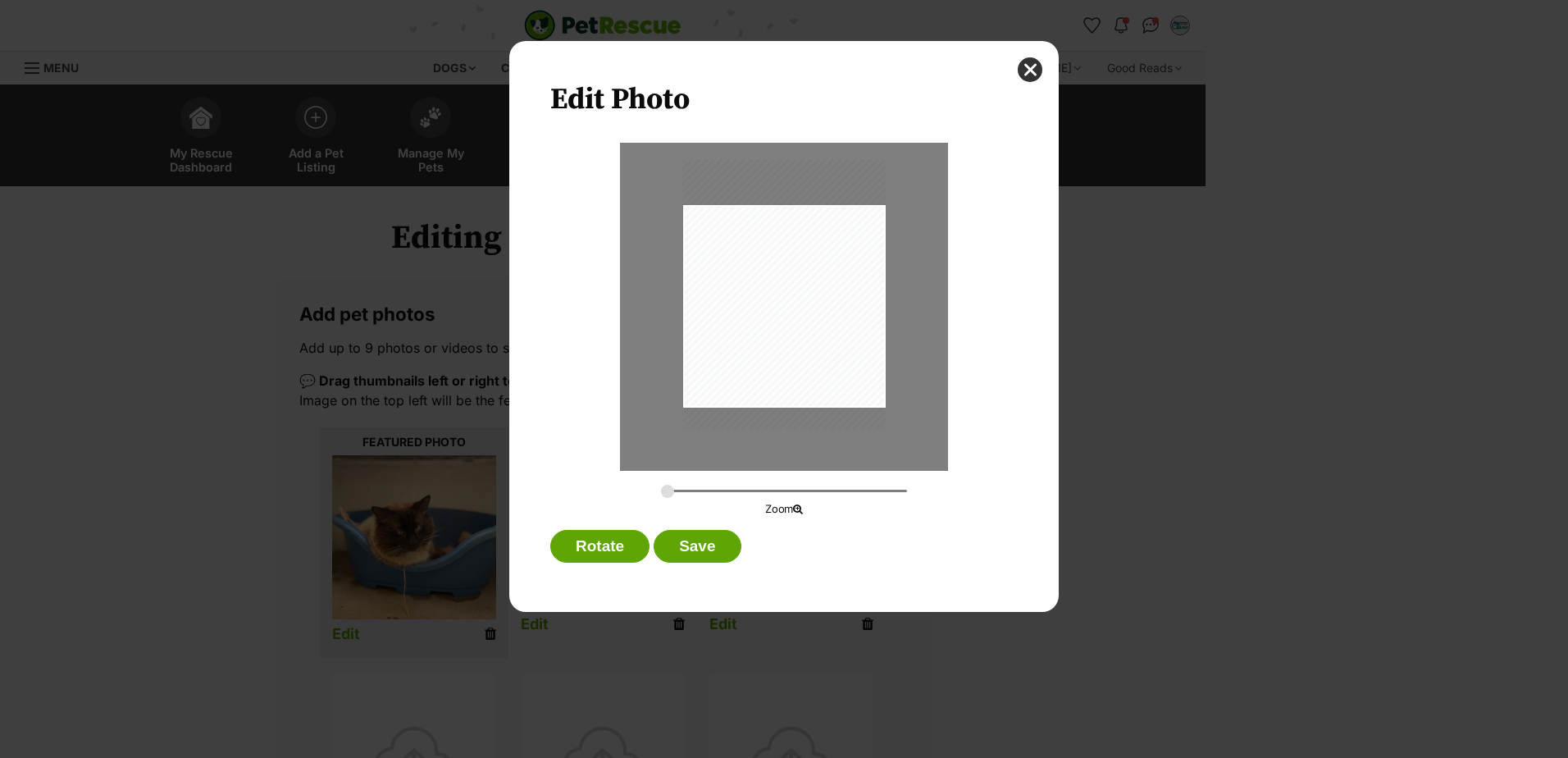
drag, startPoint x: 740, startPoint y: 379, endPoint x: 745, endPoint y: 367, distance: 13.0
click at [745, 367] on div "Dialog Window - Close (Press escape to close)" at bounding box center [785, 295] width 203 height 270
click at [706, 546] on button "Save" at bounding box center [697, 546] width 87 height 33
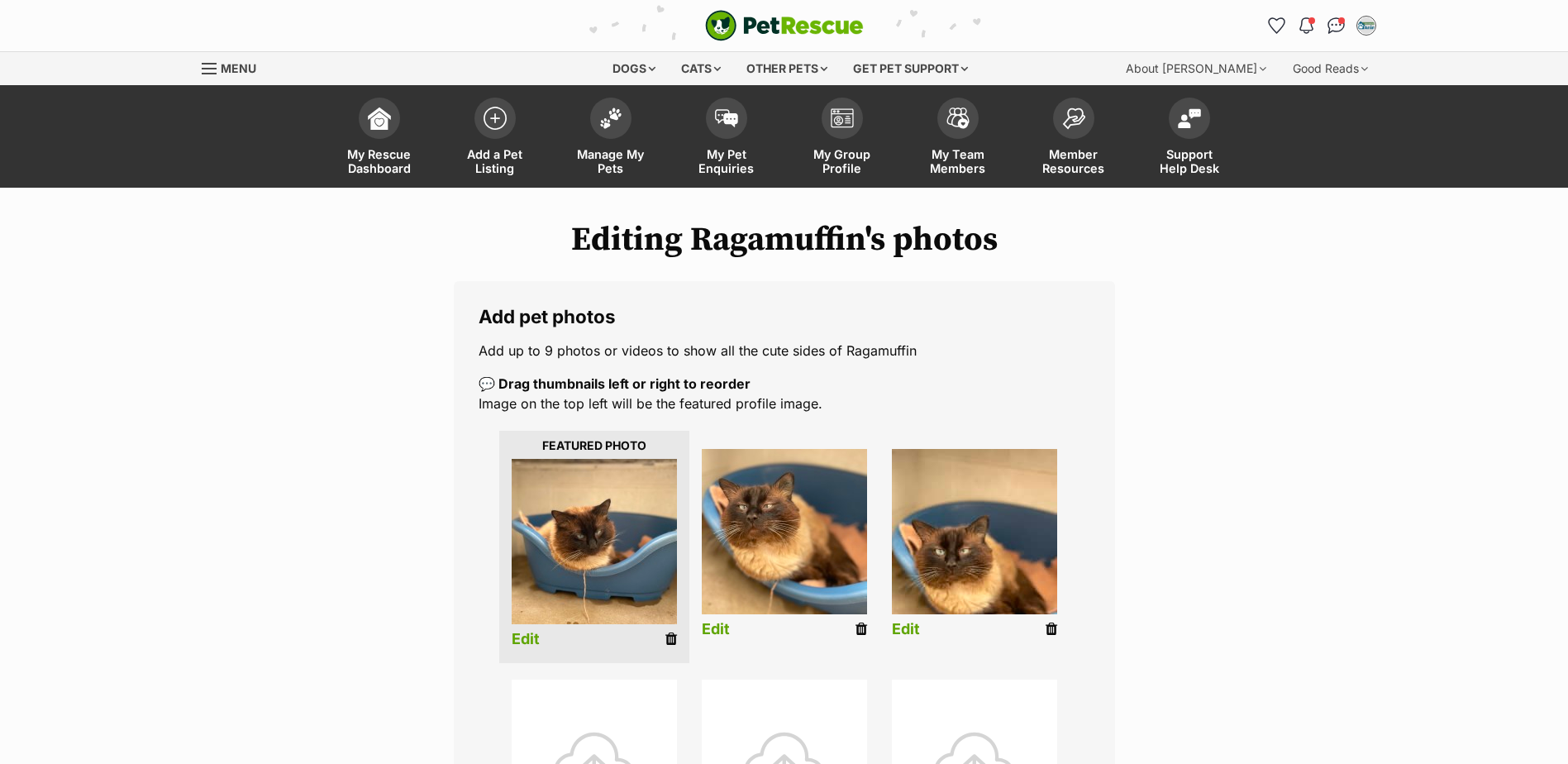
click at [914, 632] on link "Edit" at bounding box center [906, 630] width 28 height 17
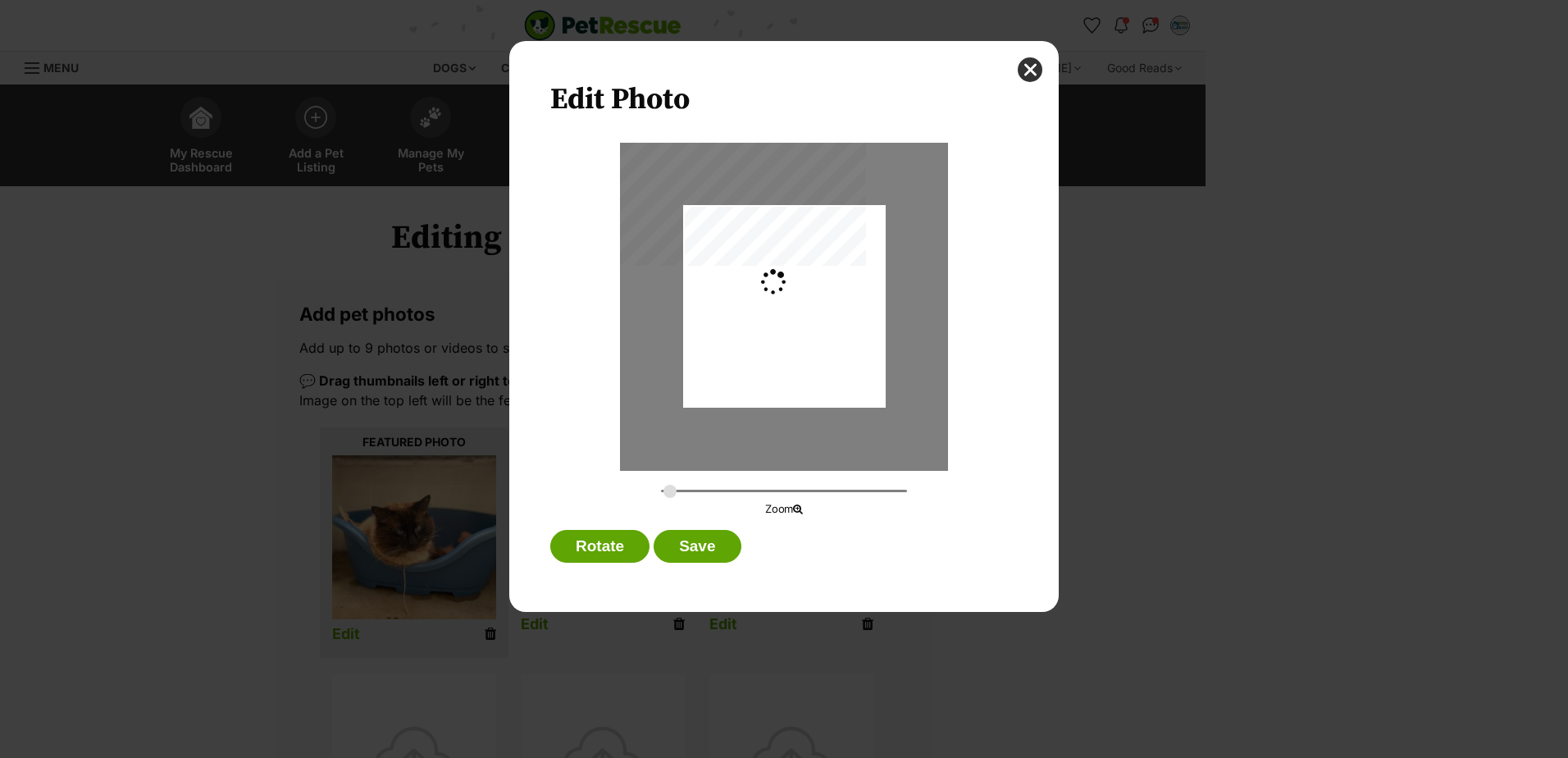
type input "0.2744"
click at [791, 352] on div "Dialog Window - Close (Press escape to close)" at bounding box center [785, 303] width 203 height 270
click at [704, 554] on button "Save" at bounding box center [697, 546] width 87 height 33
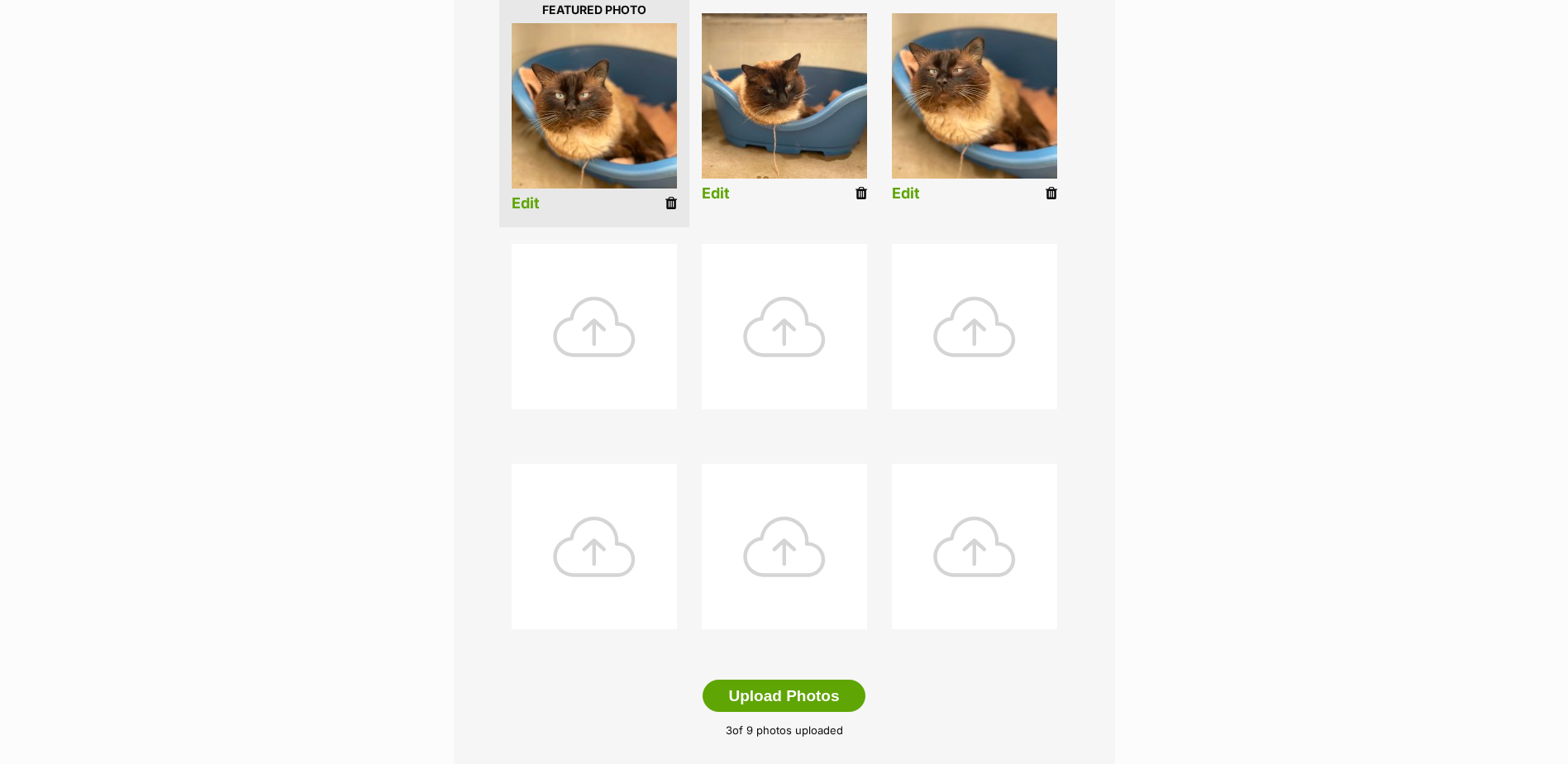
scroll to position [579, 0]
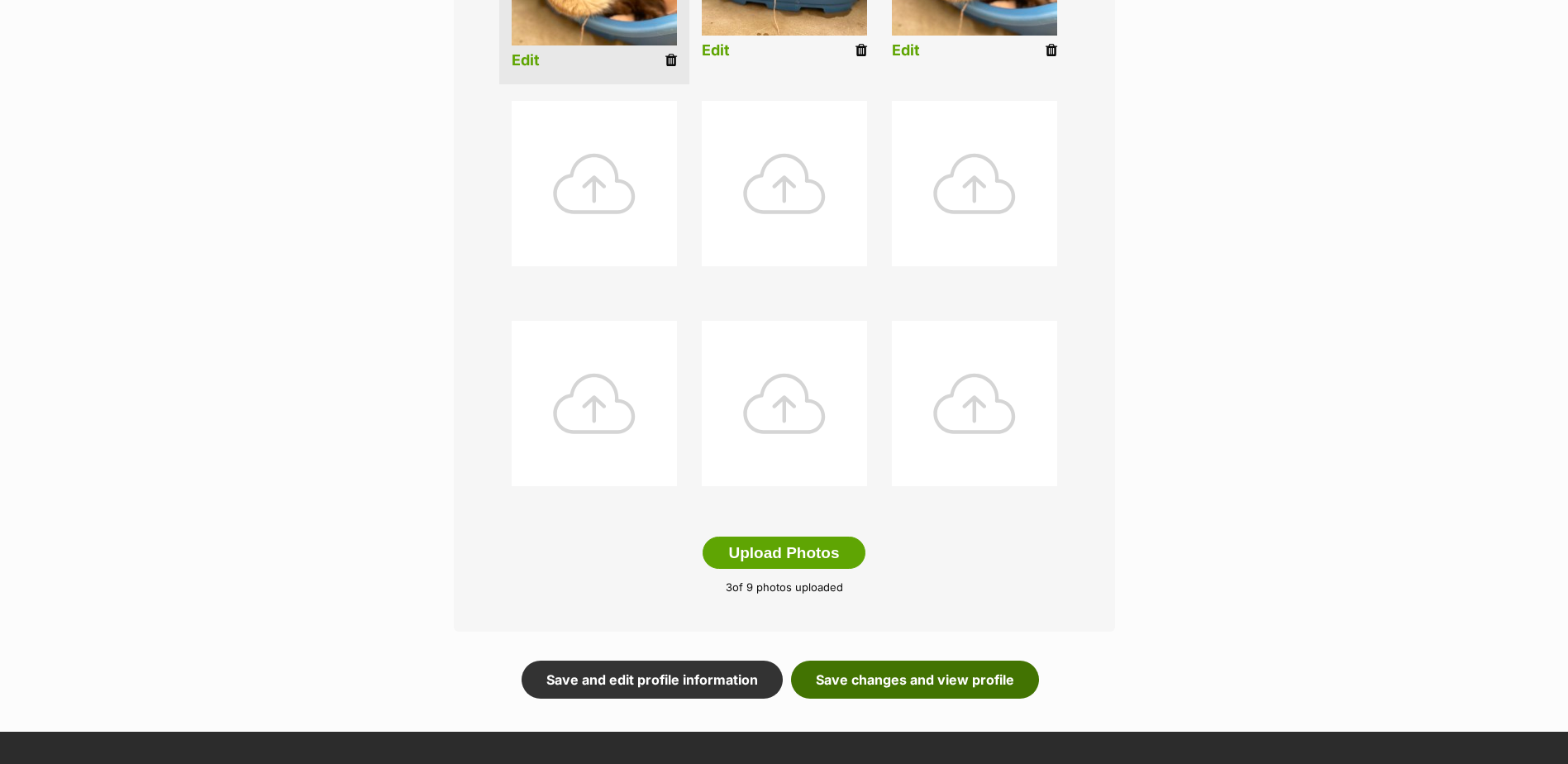
click at [957, 679] on link "Save changes and view profile" at bounding box center [915, 680] width 248 height 38
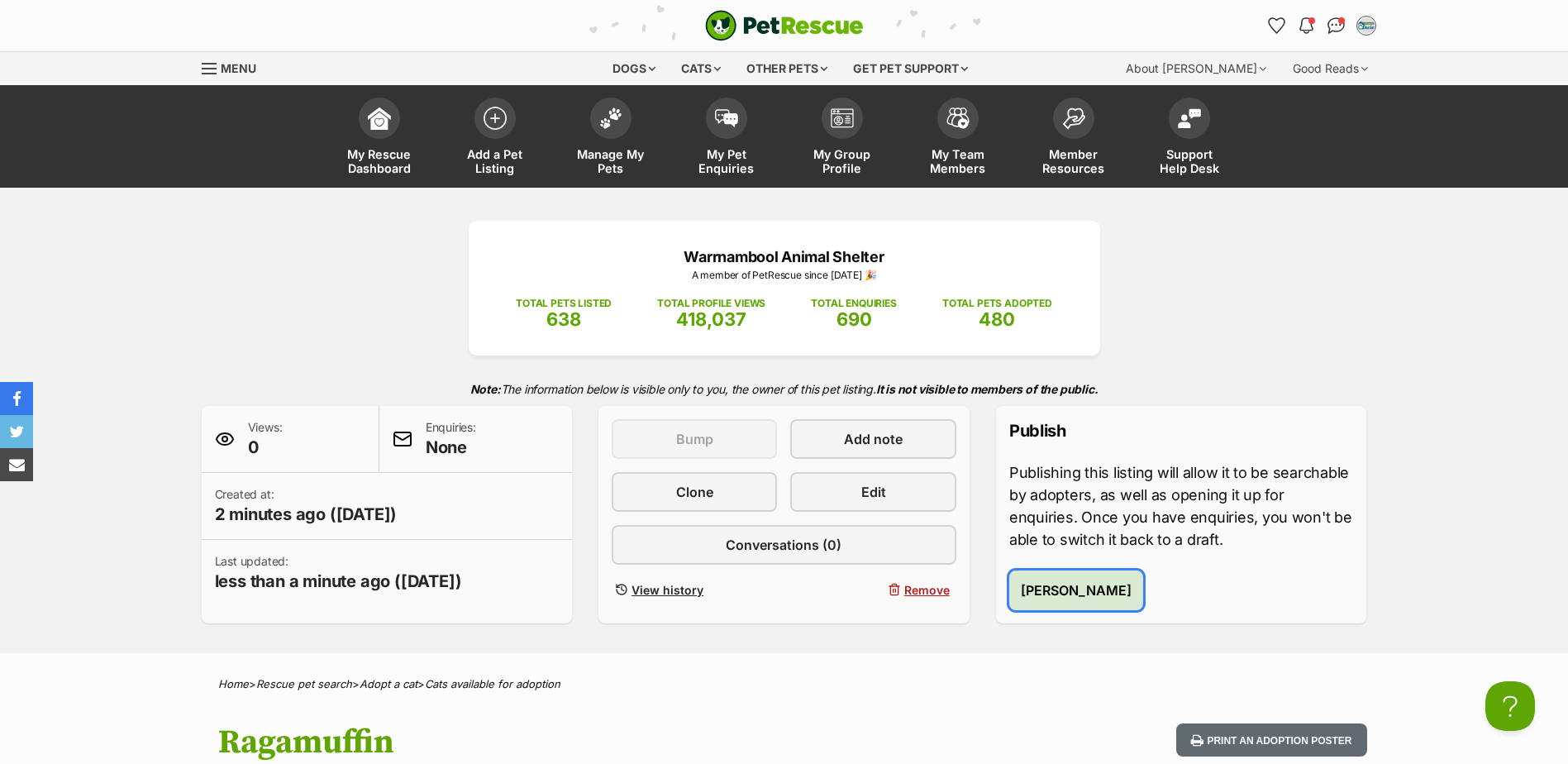
click at [1115, 592] on span "[PERSON_NAME]" at bounding box center [1076, 590] width 111 height 20
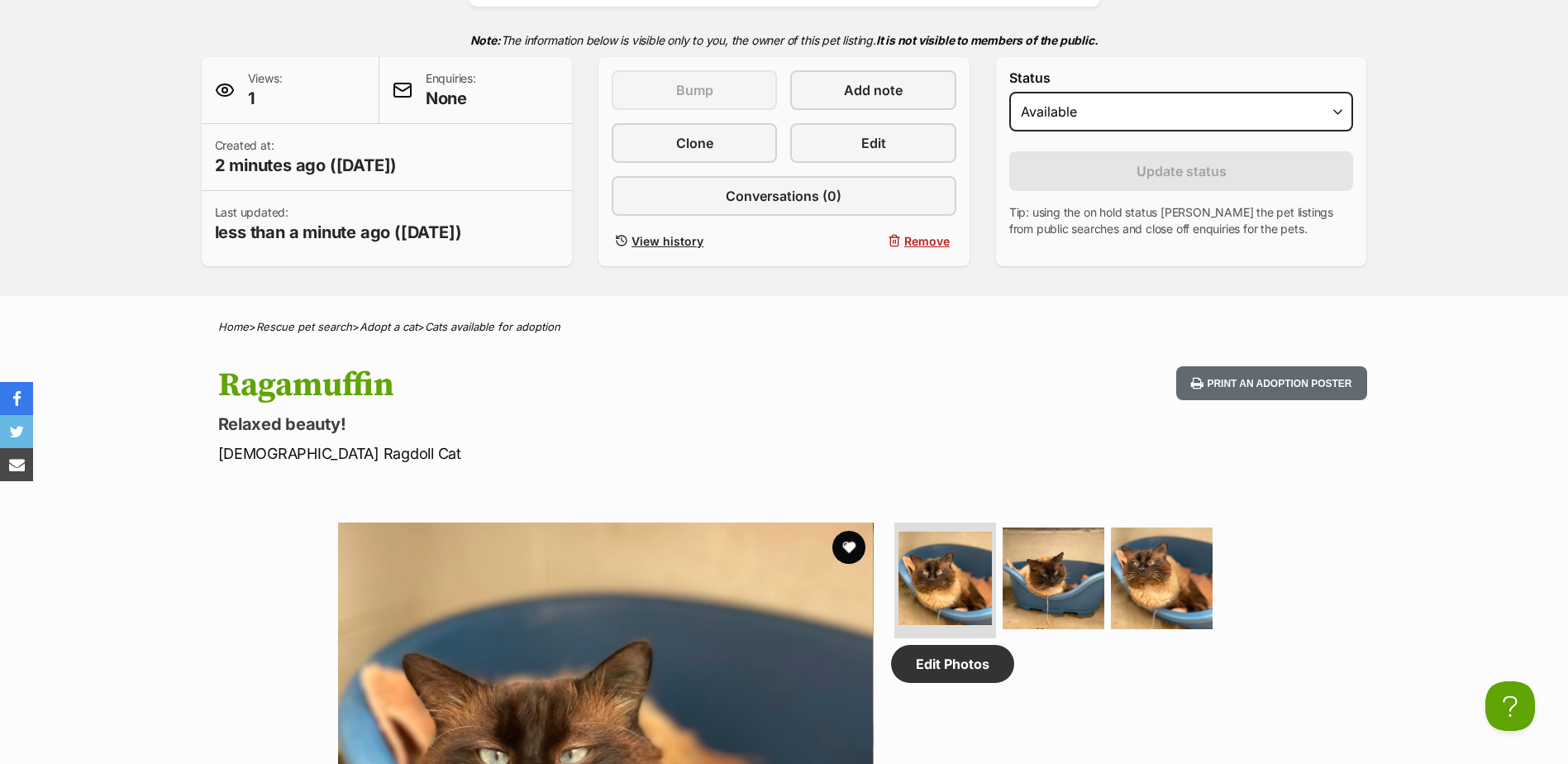
scroll to position [331, 0]
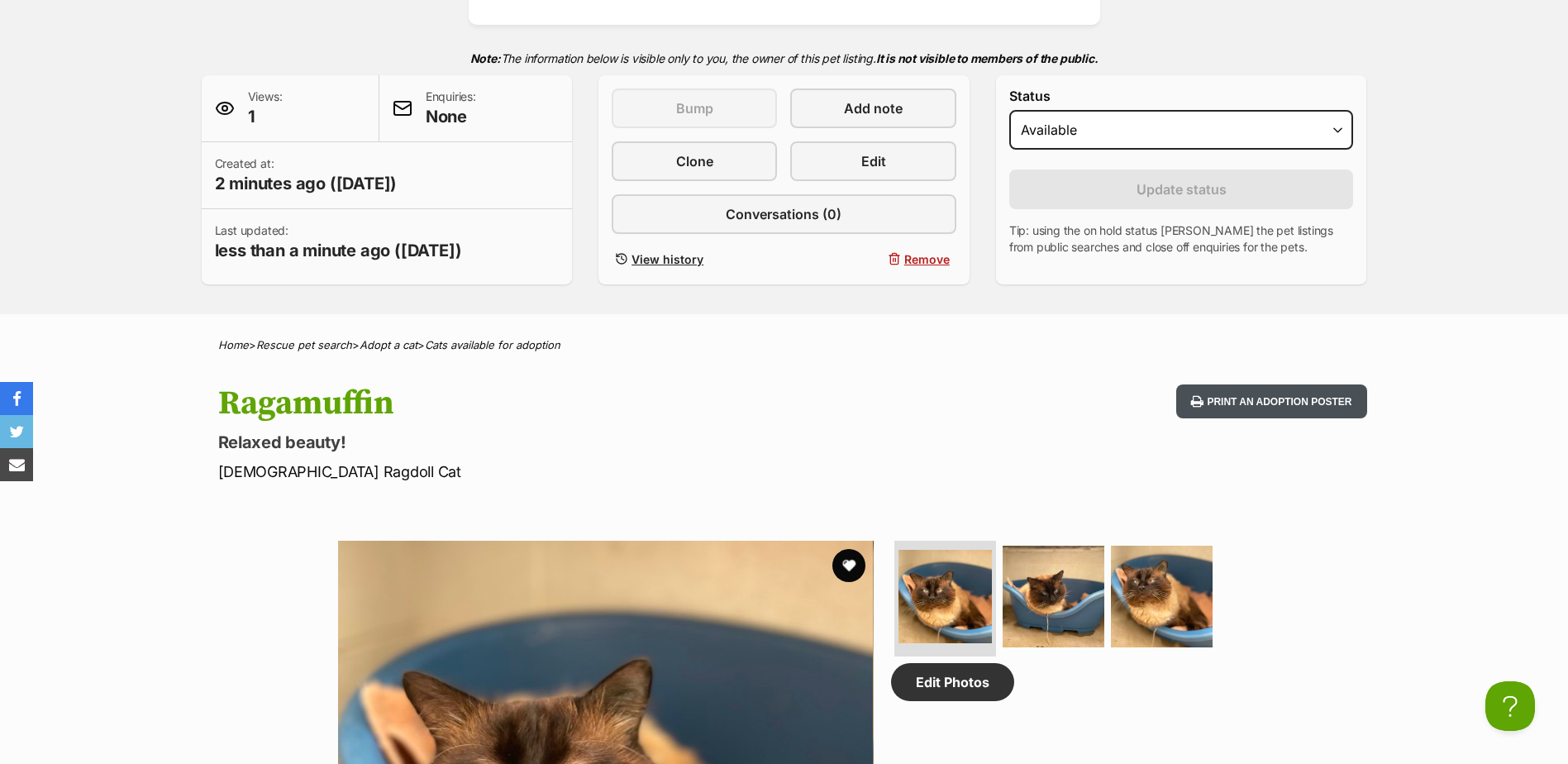
click at [1271, 407] on button "Print an adoption poster" at bounding box center [1271, 402] width 190 height 34
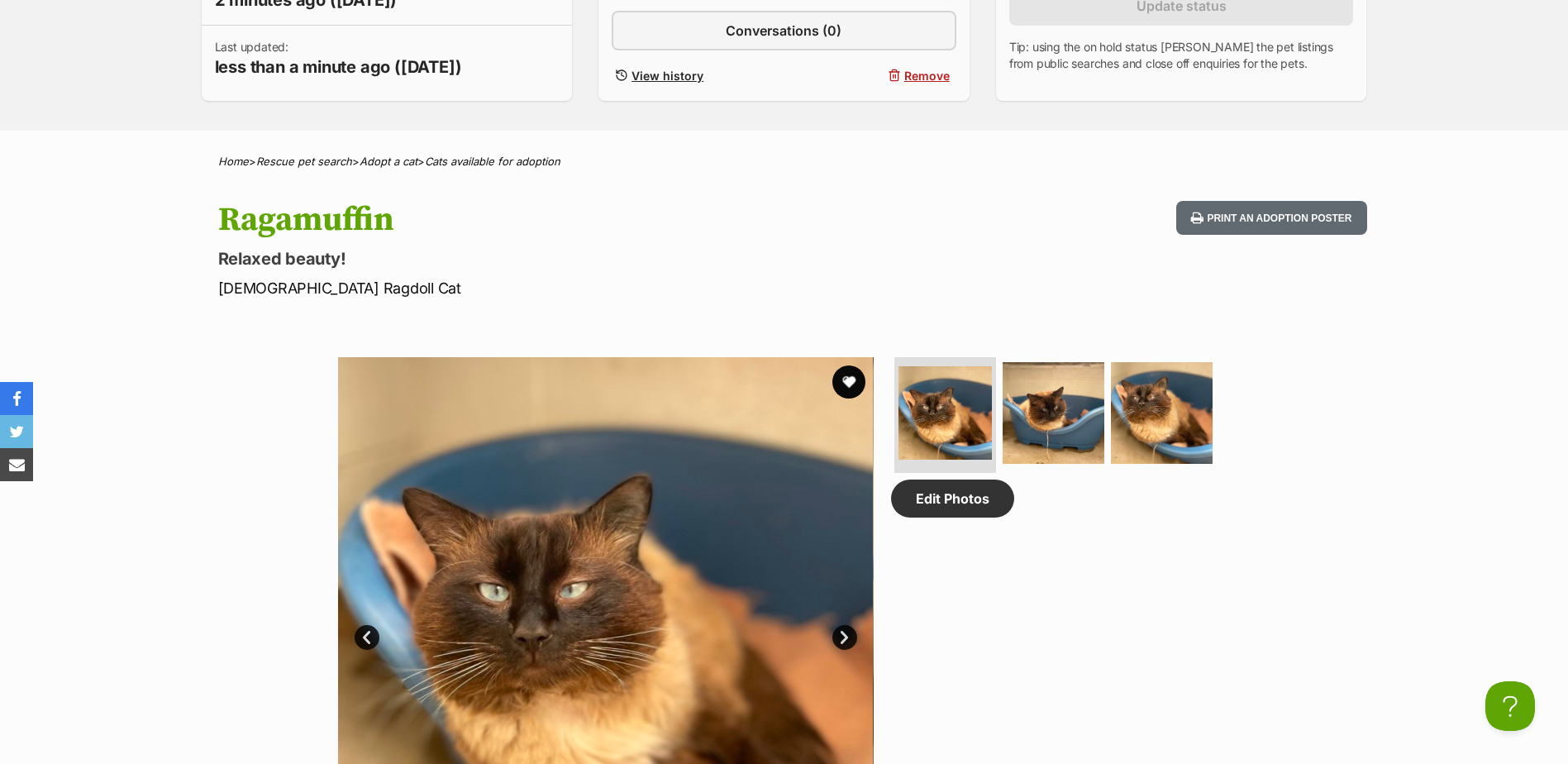
scroll to position [744, 0]
